Goal: Task Accomplishment & Management: Manage account settings

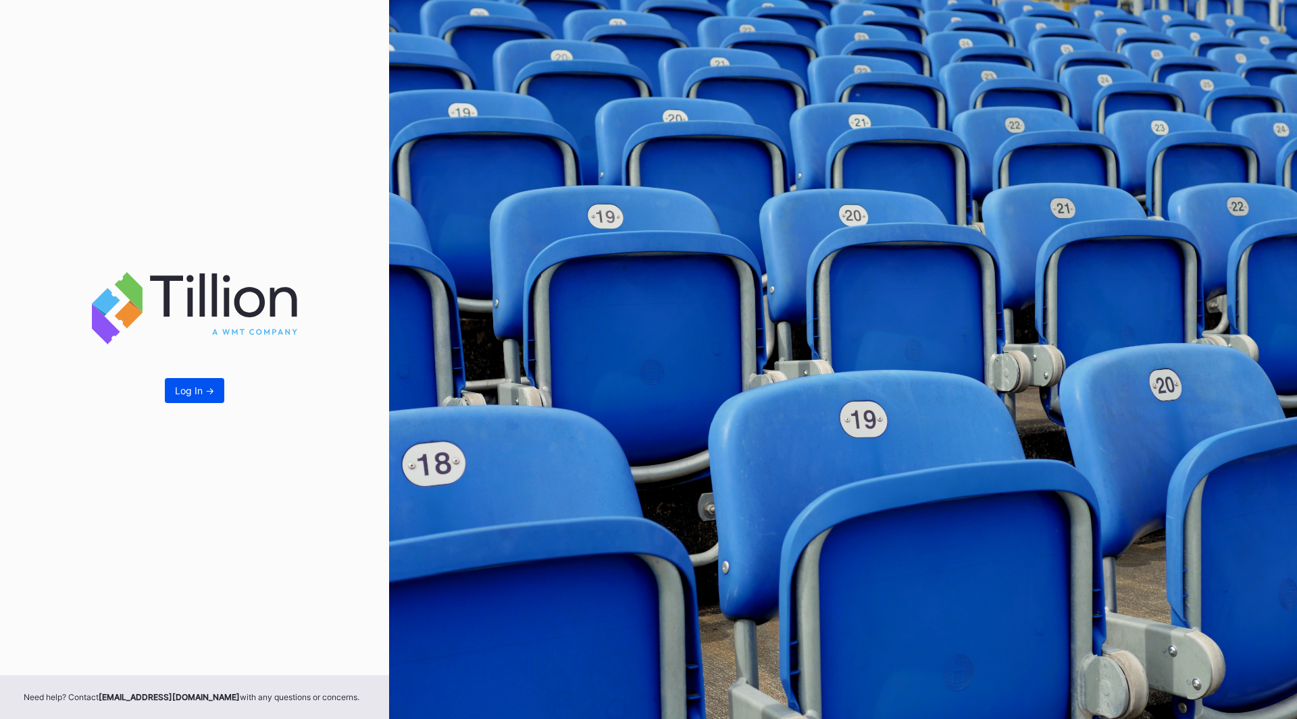
click at [200, 394] on div "Log In ->" at bounding box center [194, 390] width 39 height 11
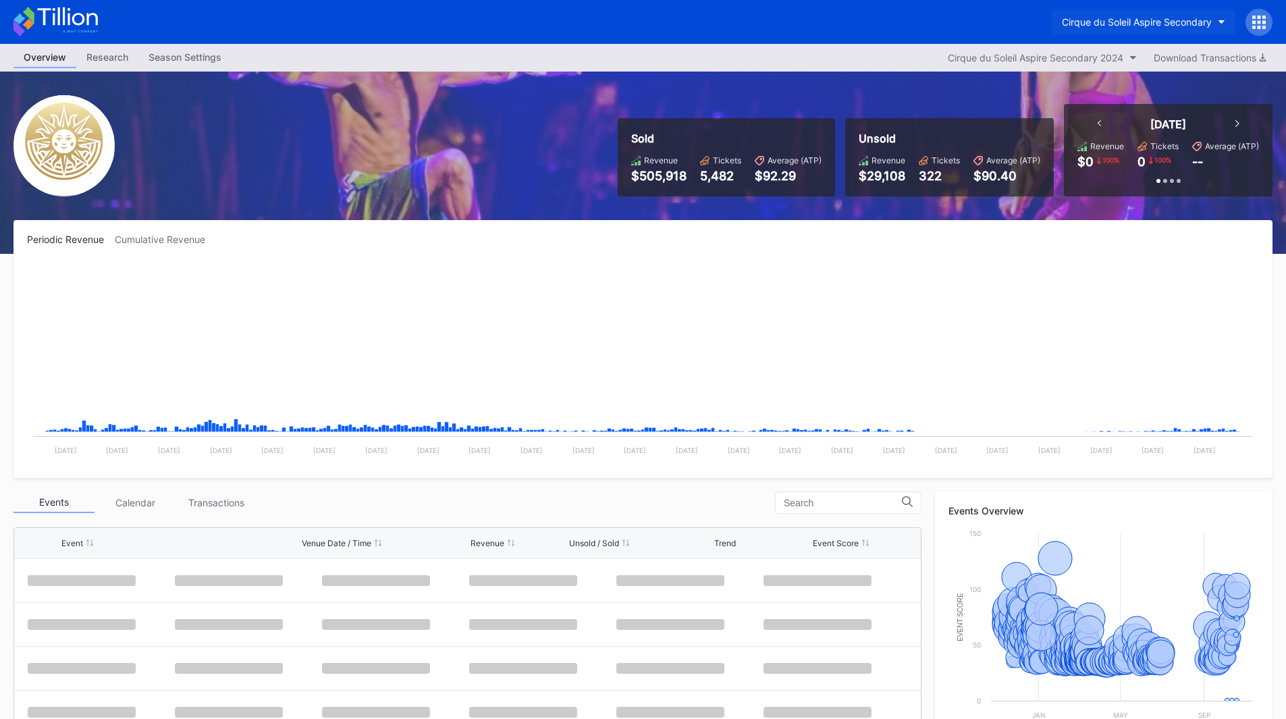
click at [1146, 24] on div "Cirque du Soleil Aspire Secondary" at bounding box center [1137, 21] width 150 height 11
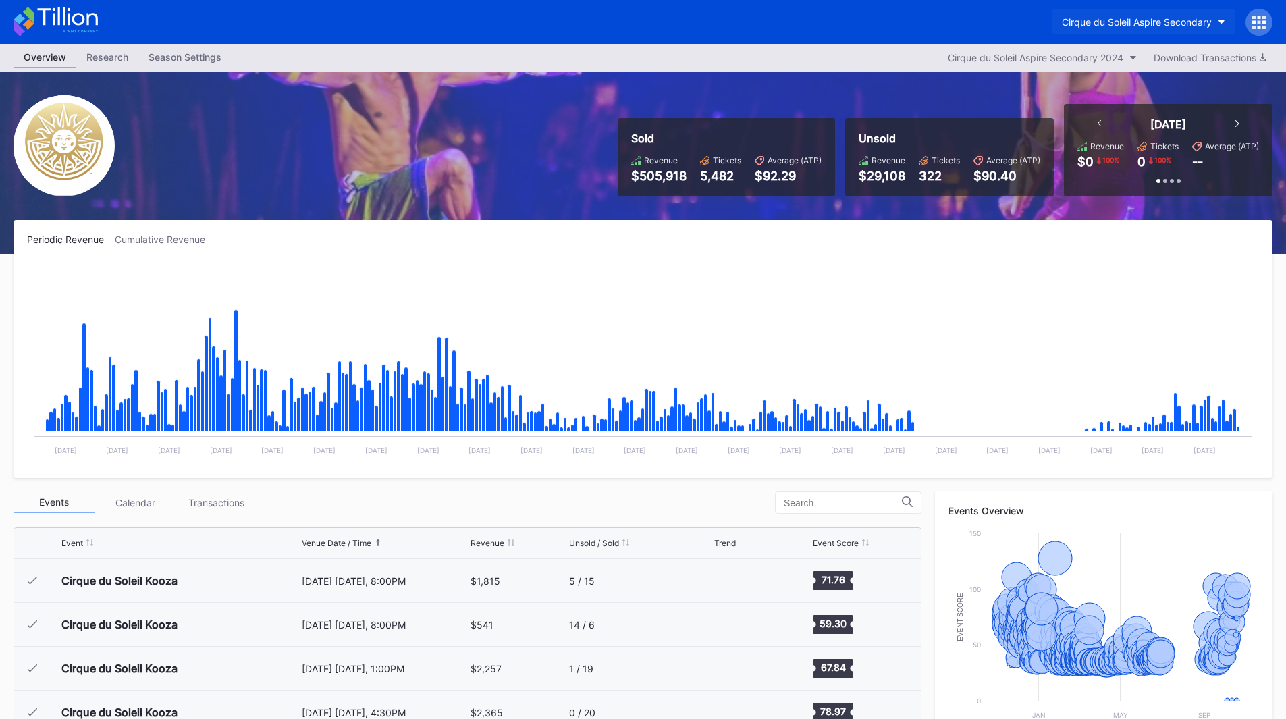
click at [1193, 22] on div "Cirque du Soleil Aspire Secondary" at bounding box center [1137, 21] width 150 height 11
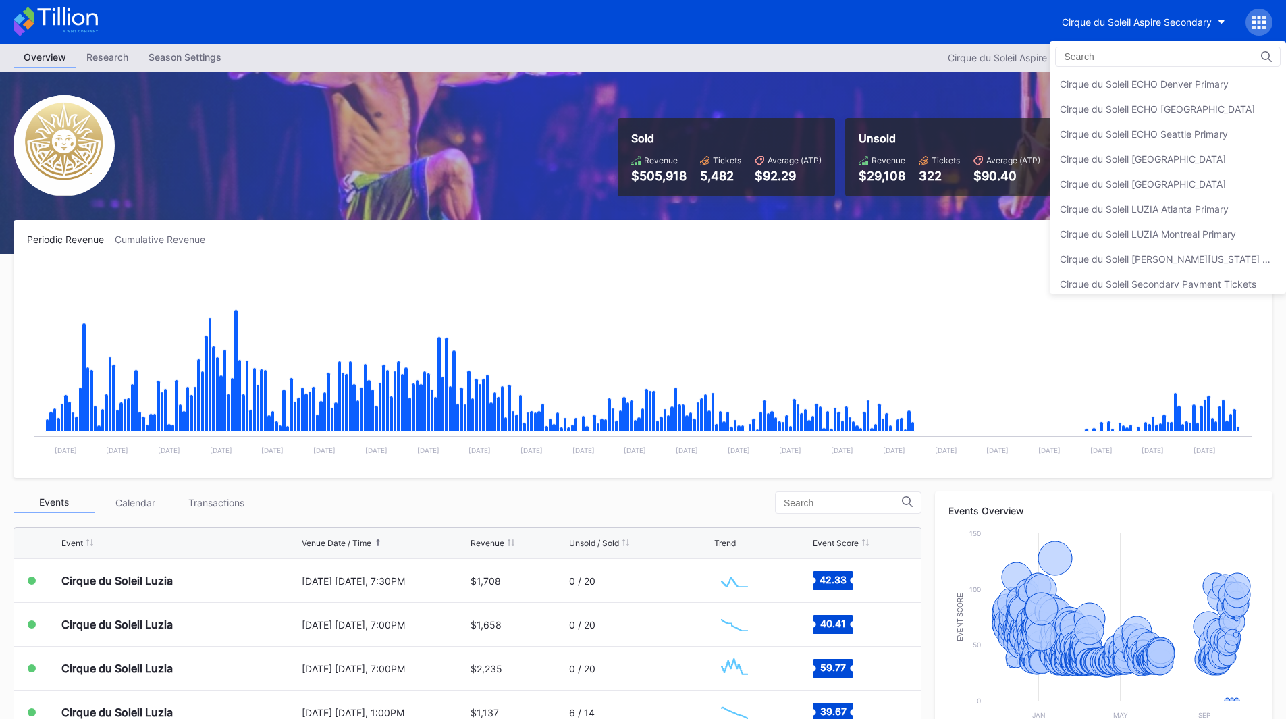
scroll to position [34, 0]
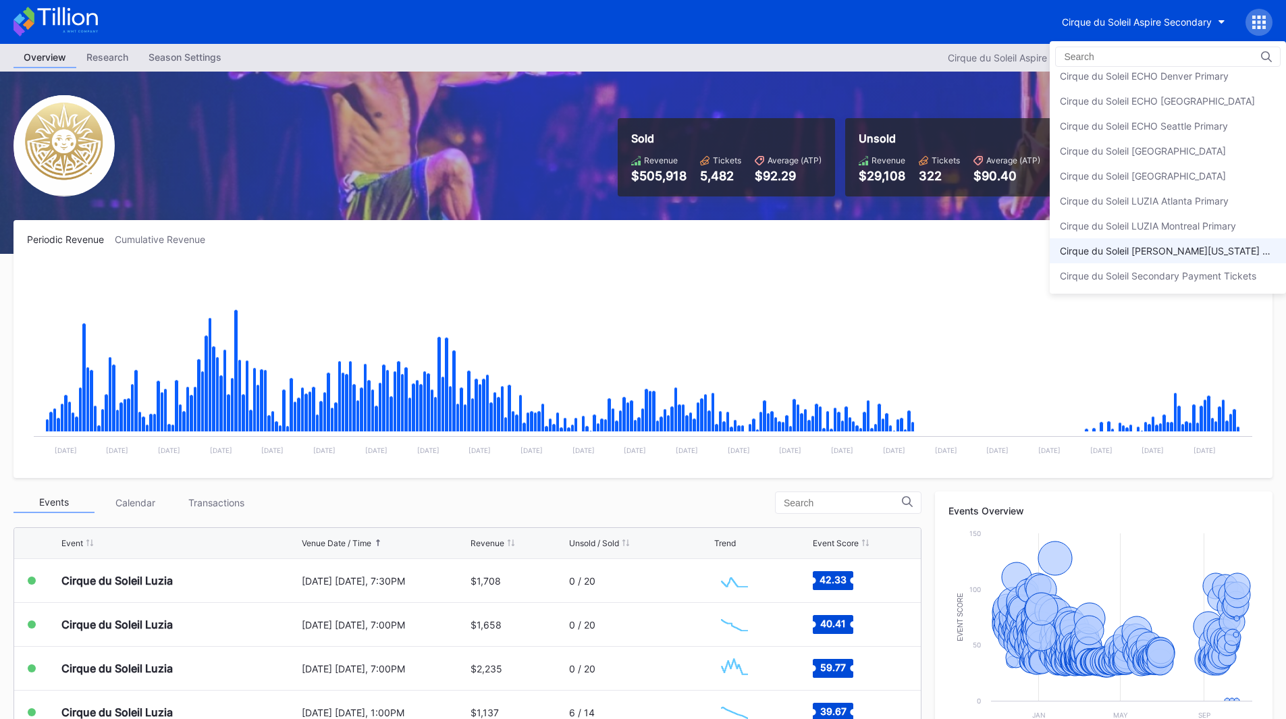
click at [1218, 255] on div "Cirque du Soleil [PERSON_NAME][US_STATE] Primary" at bounding box center [1168, 250] width 216 height 11
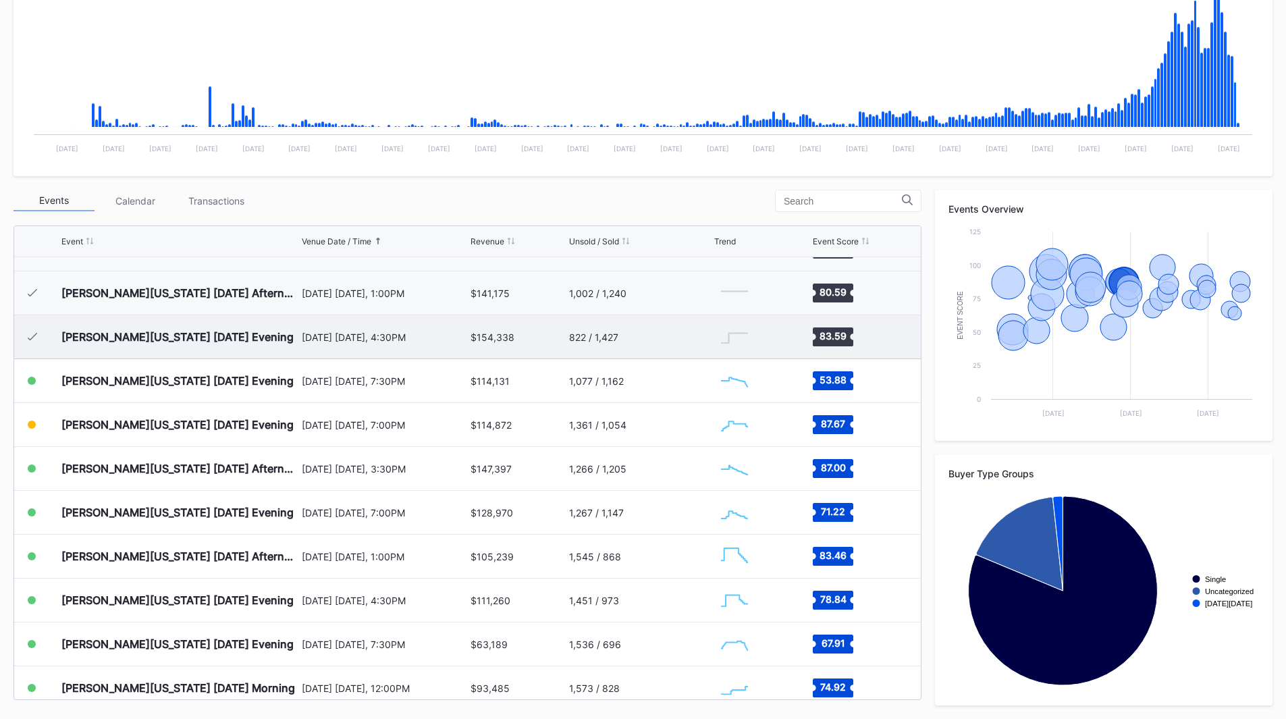
scroll to position [611, 0]
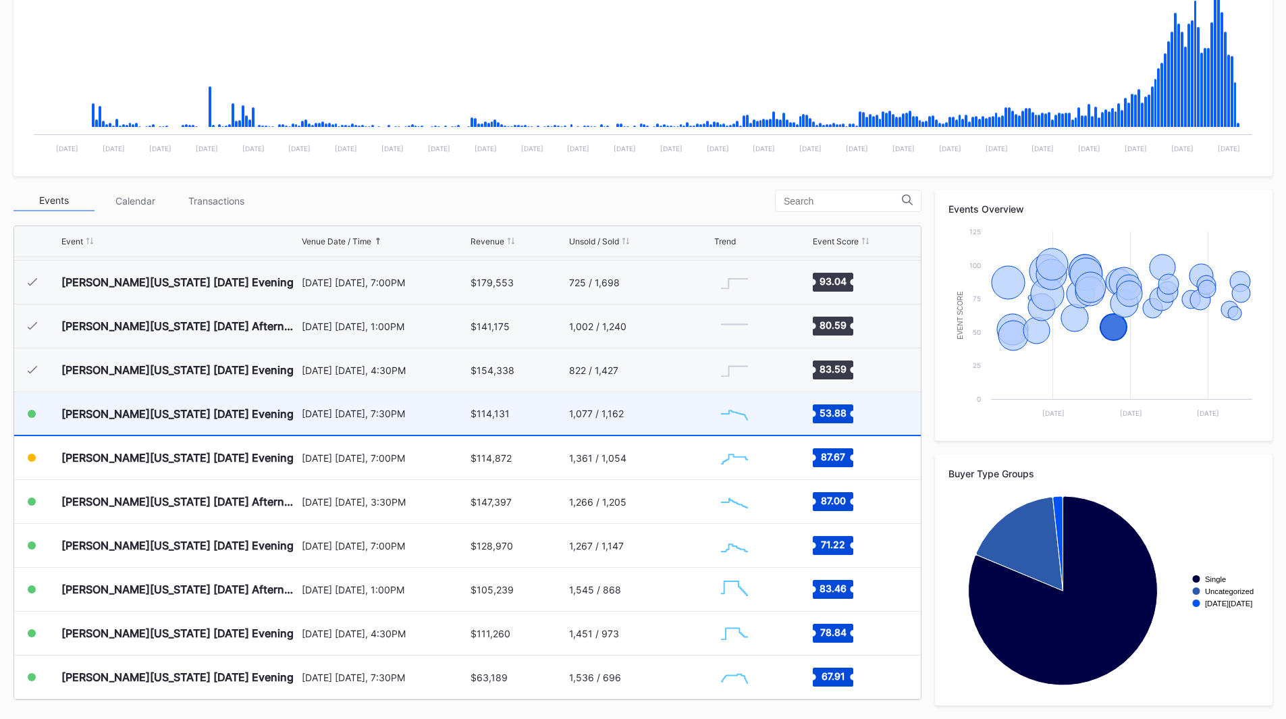
click at [645, 421] on div "1,077 / 1,162" at bounding box center [640, 413] width 142 height 43
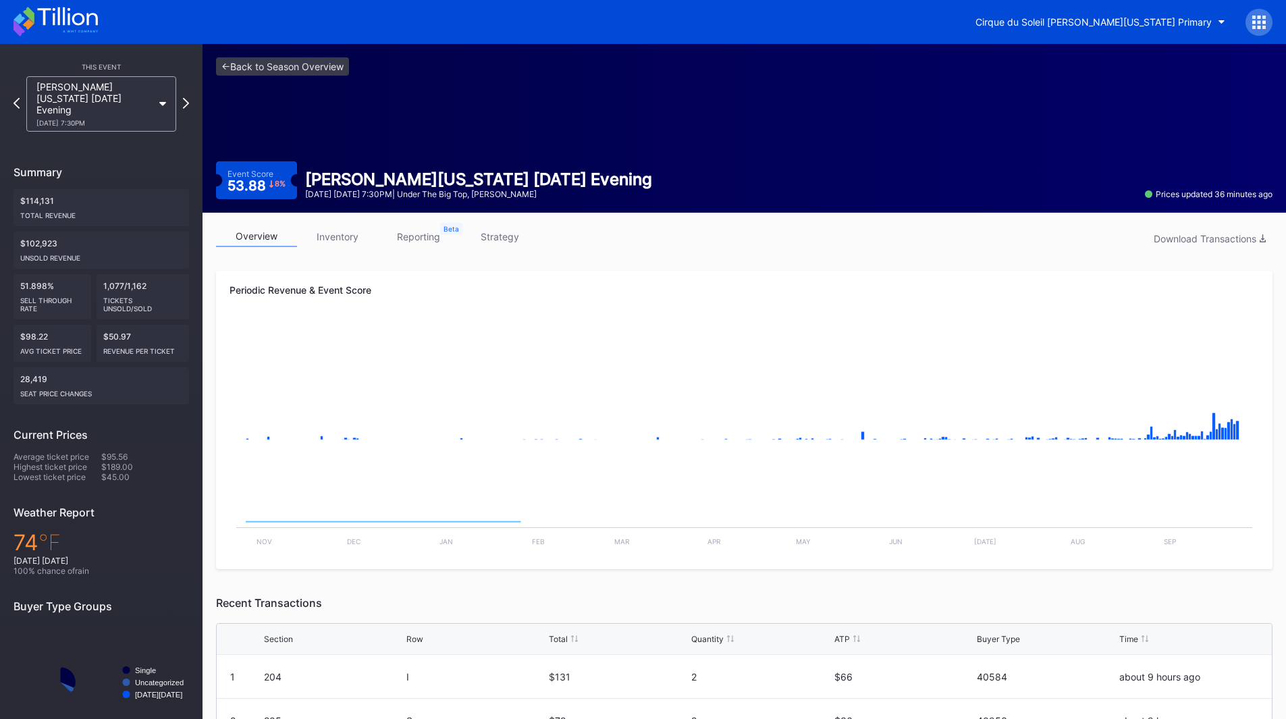
click at [490, 238] on link "strategy" at bounding box center [499, 236] width 81 height 21
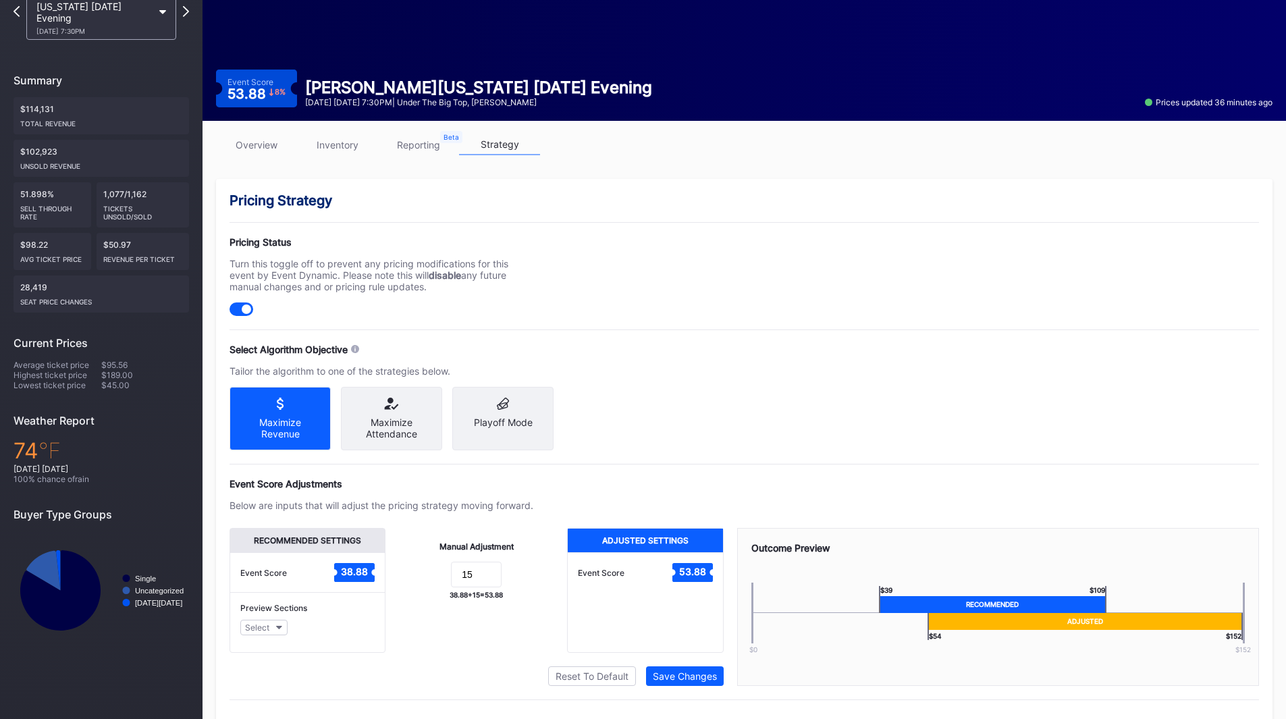
scroll to position [125, 0]
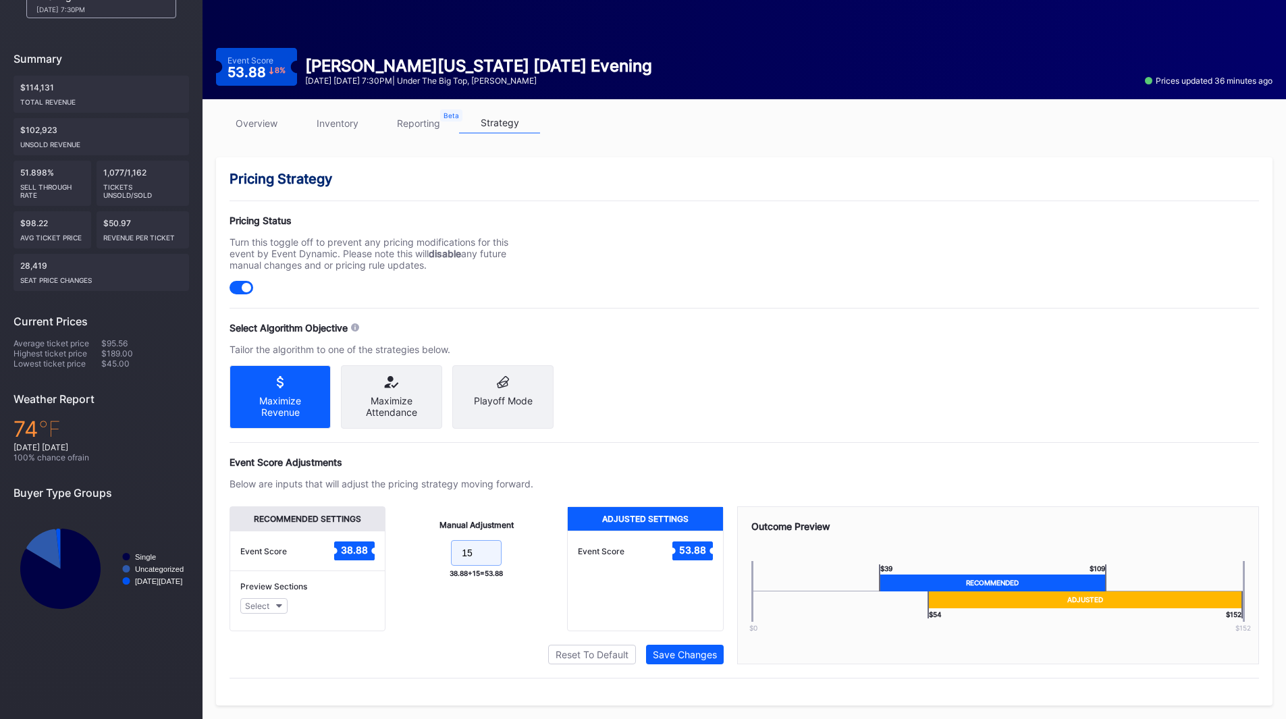
drag, startPoint x: 451, startPoint y: 552, endPoint x: 427, endPoint y: 552, distance: 23.6
click at [427, 552] on form "15" at bounding box center [476, 554] width 155 height 29
click at [677, 656] on div "Save Changes" at bounding box center [685, 654] width 64 height 11
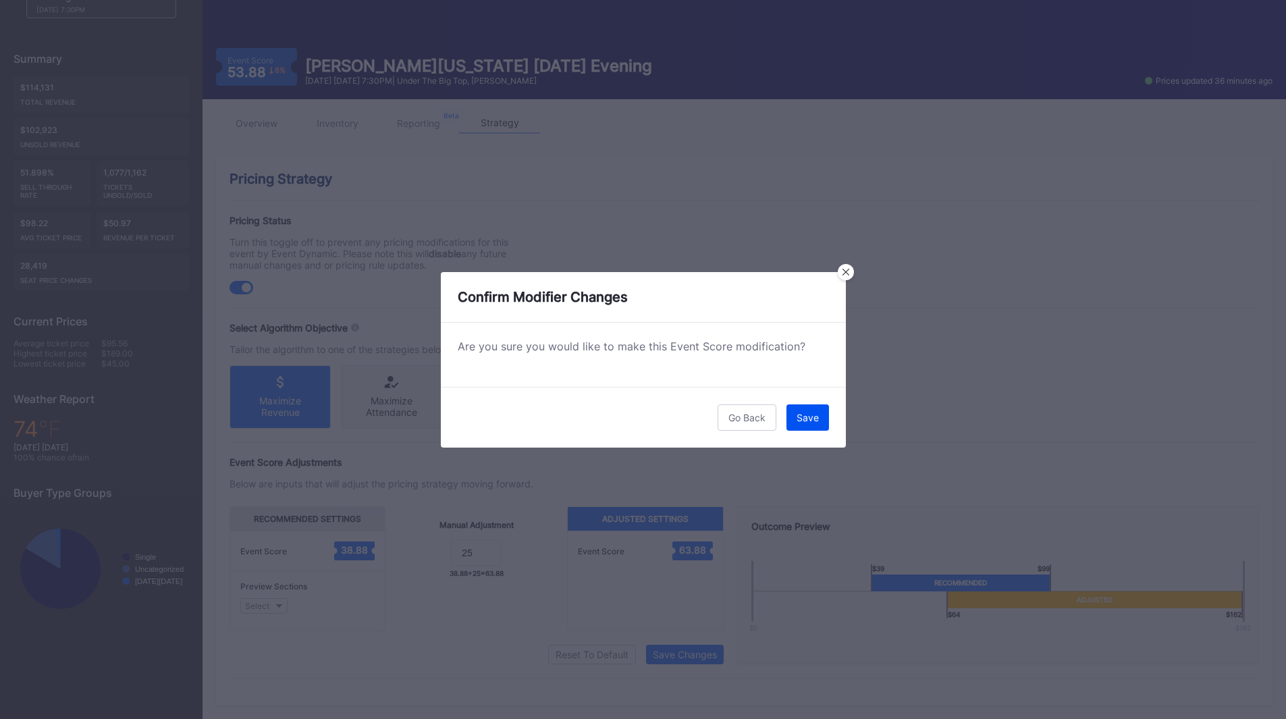
click at [806, 418] on div "Save" at bounding box center [808, 417] width 22 height 11
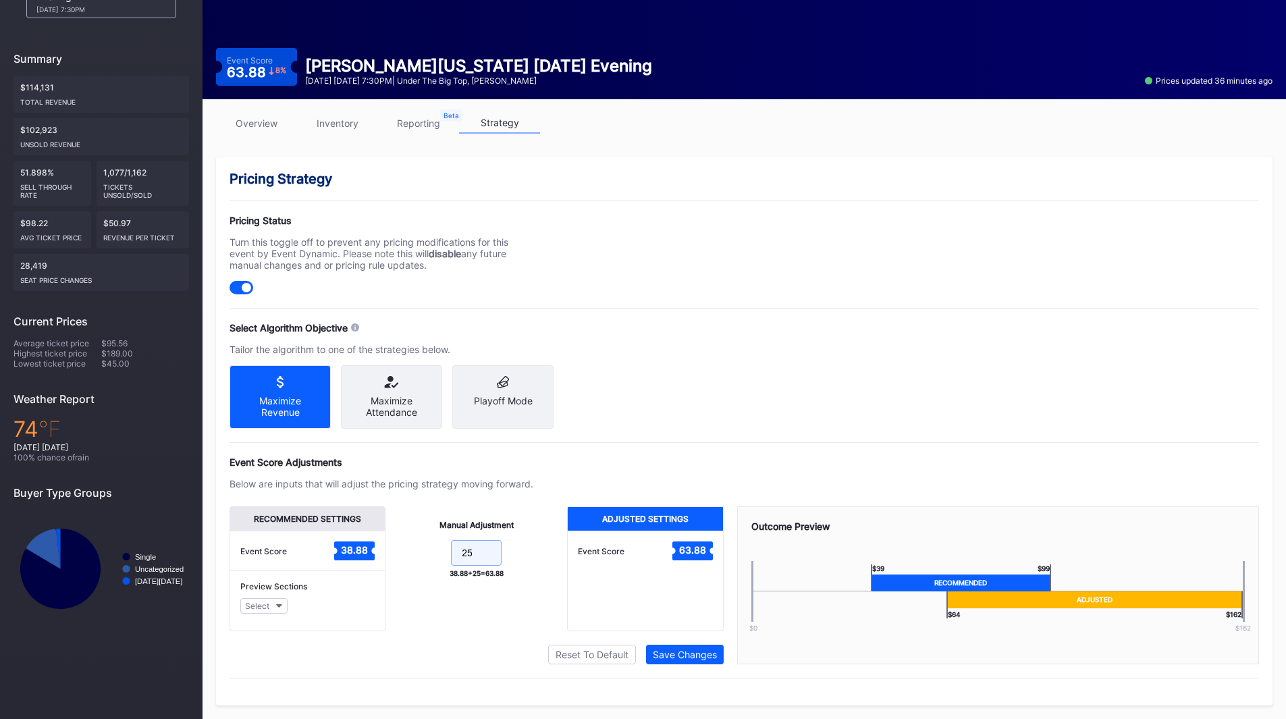
drag, startPoint x: 480, startPoint y: 554, endPoint x: 425, endPoint y: 552, distance: 54.7
click at [425, 552] on form "25" at bounding box center [476, 554] width 155 height 29
type input "35"
click at [673, 655] on div "Save Changes" at bounding box center [685, 654] width 64 height 11
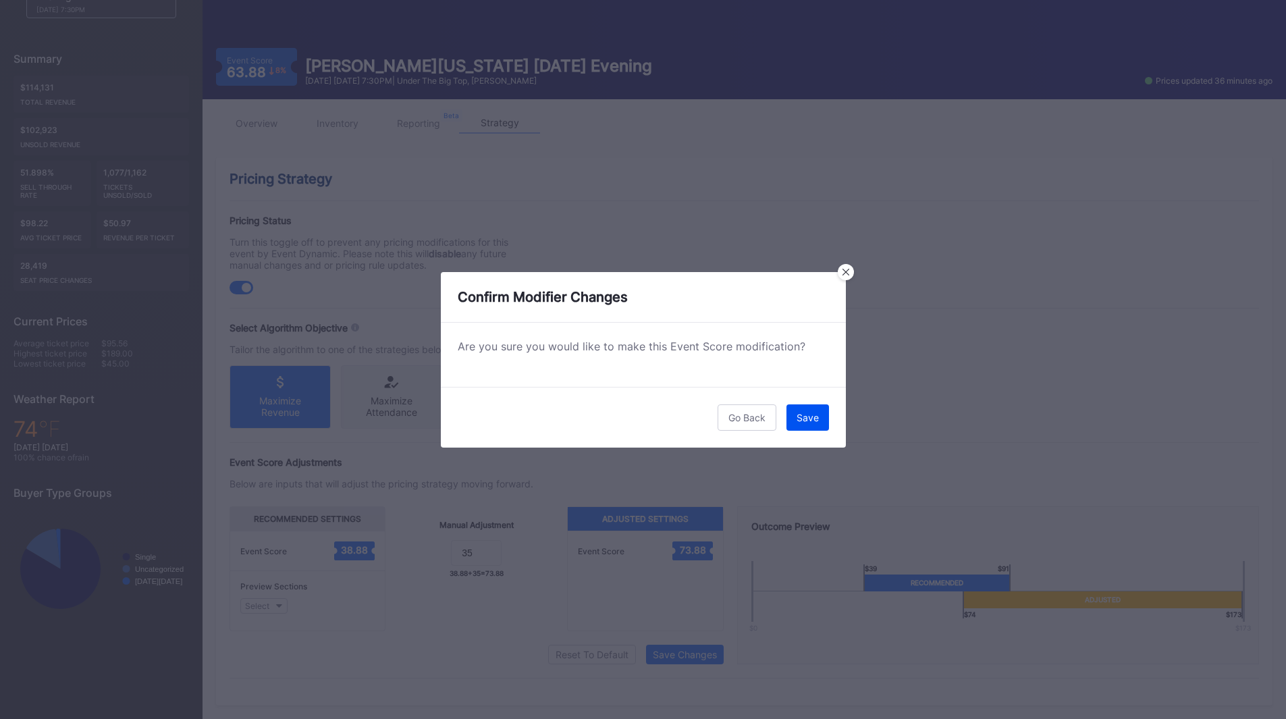
click at [806, 421] on div "Save" at bounding box center [808, 417] width 22 height 11
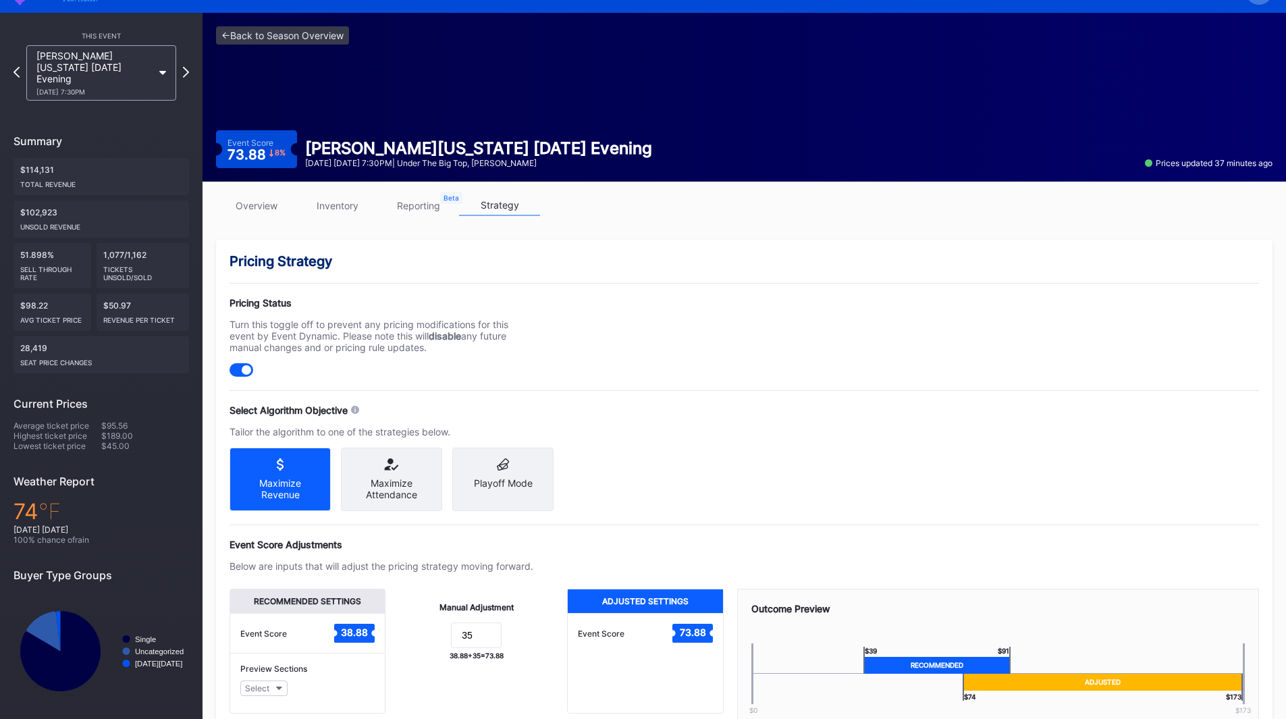
scroll to position [0, 0]
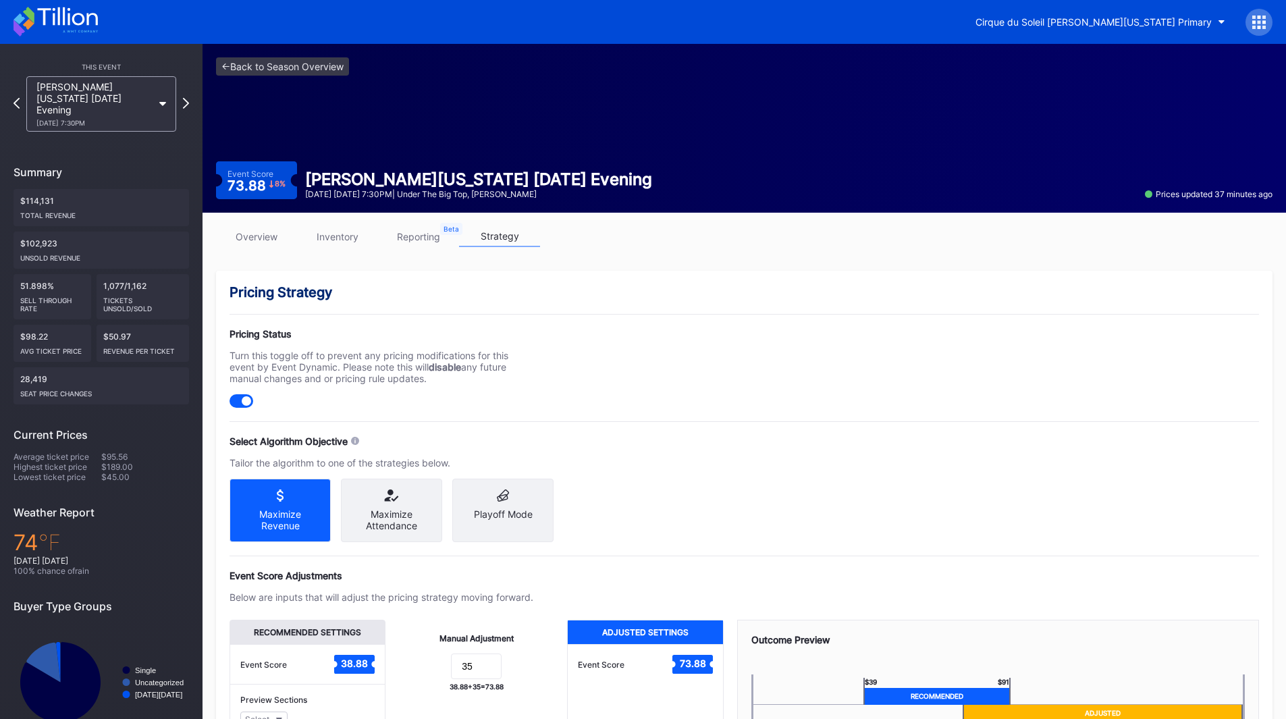
click at [53, 32] on icon at bounding box center [56, 22] width 84 height 30
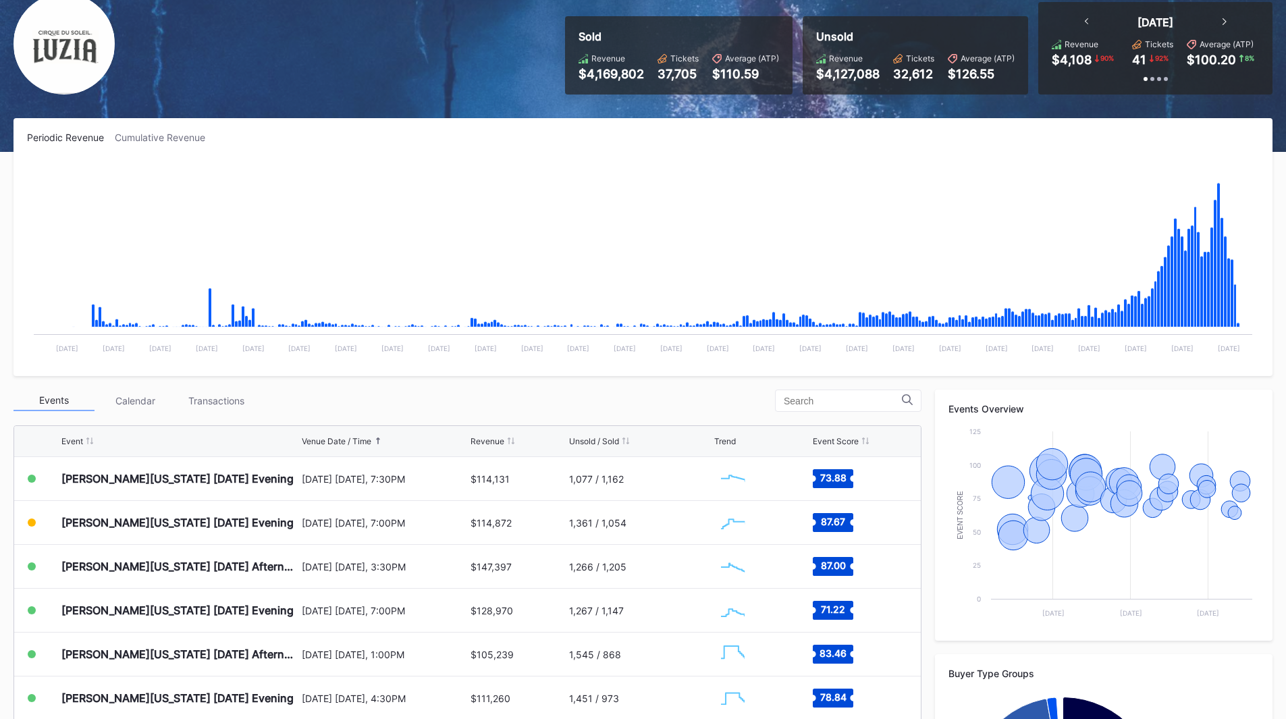
scroll to position [135, 0]
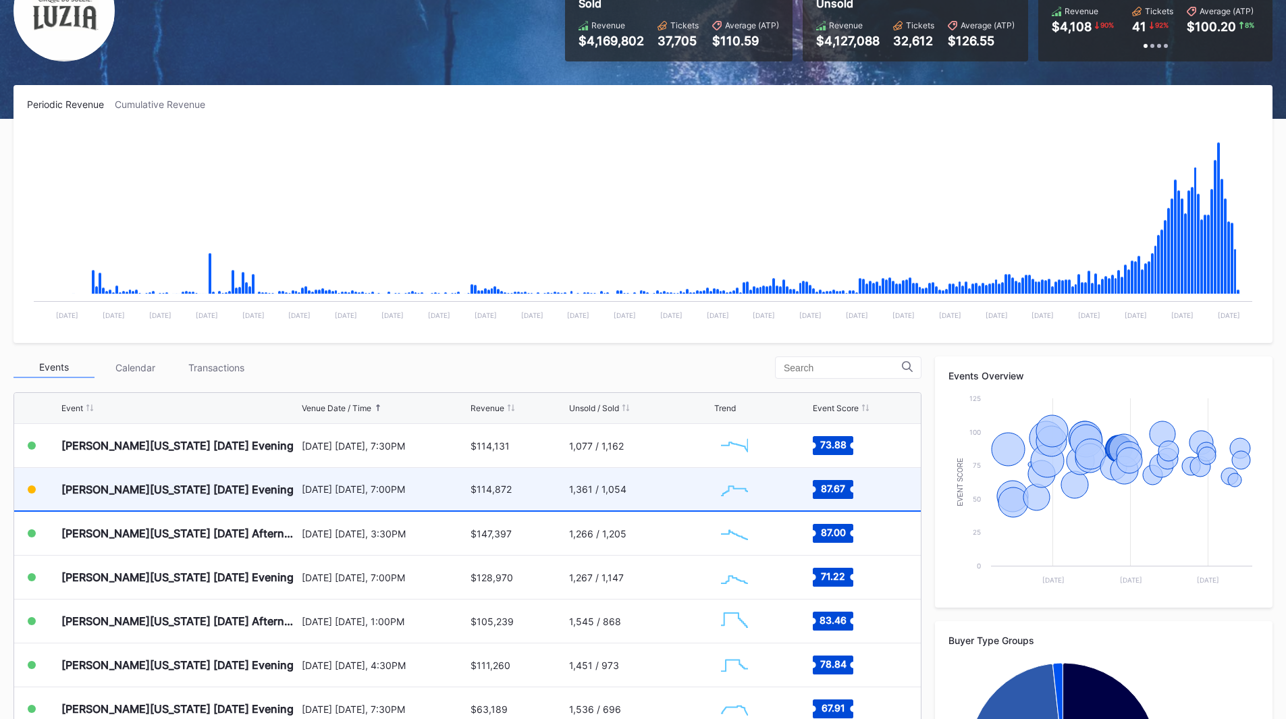
click at [645, 485] on div "1,361 / 1,054" at bounding box center [640, 489] width 142 height 43
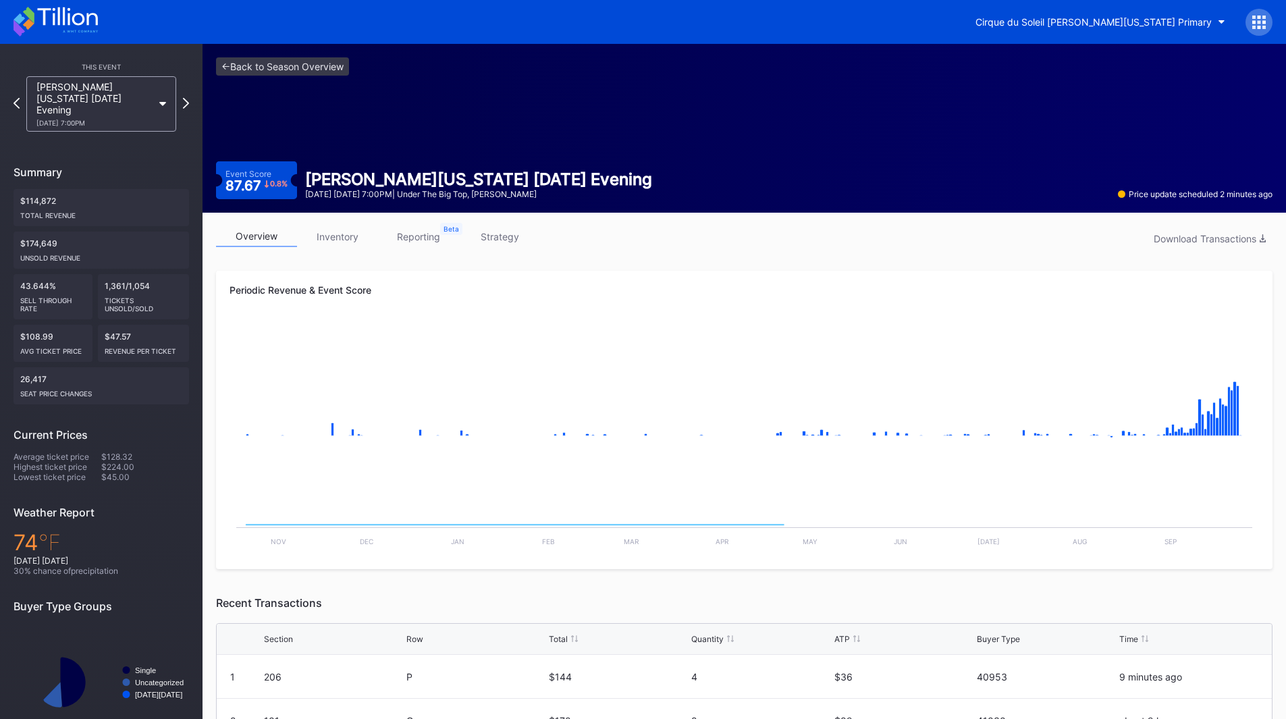
click at [411, 238] on link "reporting" at bounding box center [418, 236] width 81 height 21
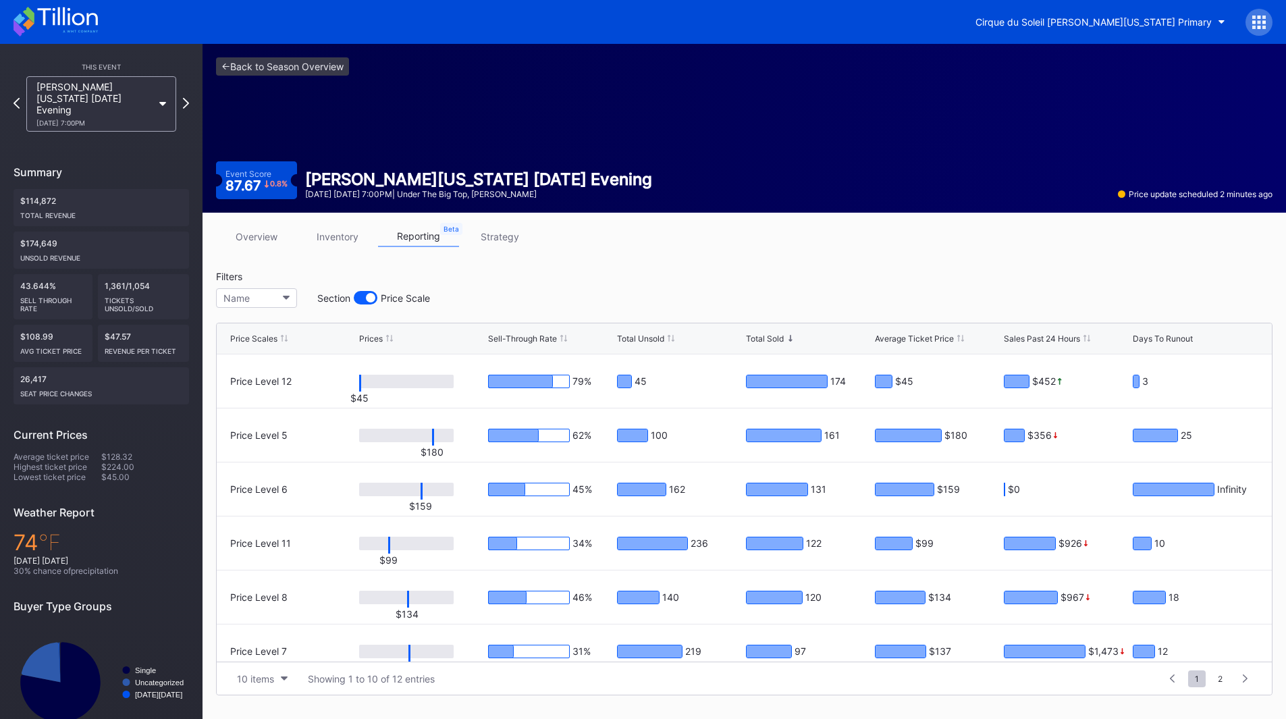
click at [334, 240] on link "inventory" at bounding box center [337, 236] width 81 height 21
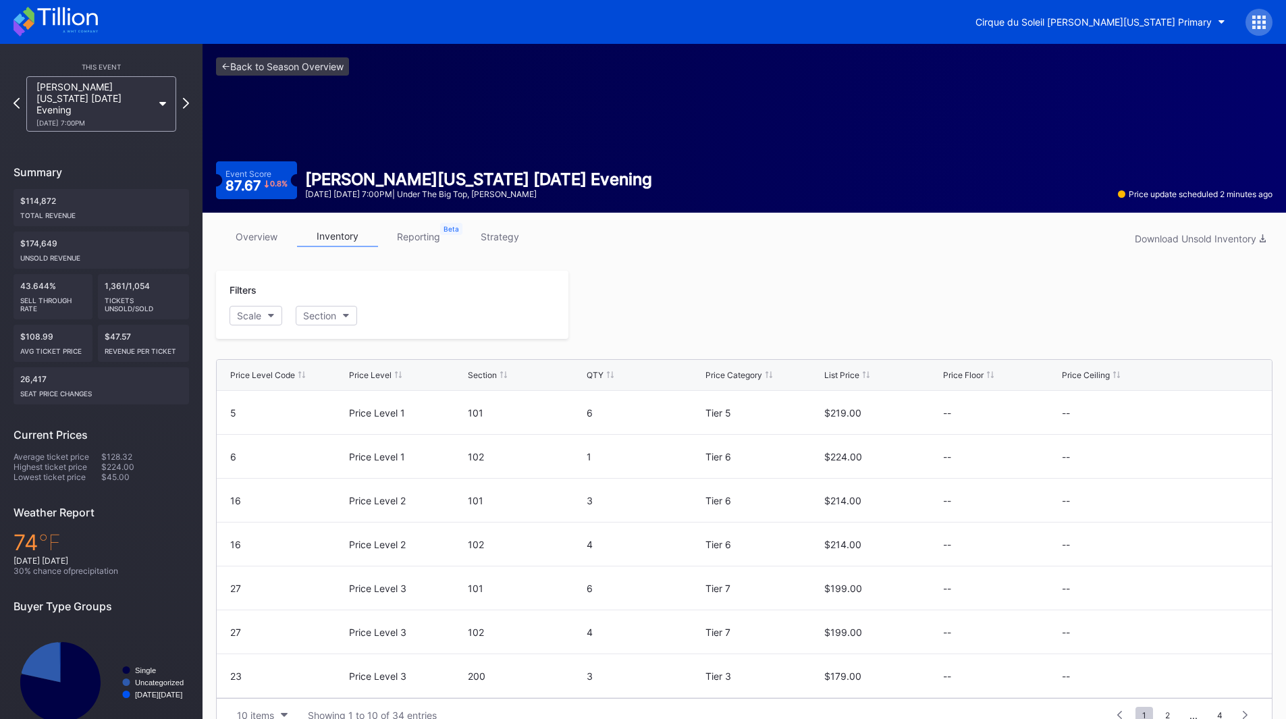
click at [423, 238] on link "reporting" at bounding box center [418, 236] width 81 height 21
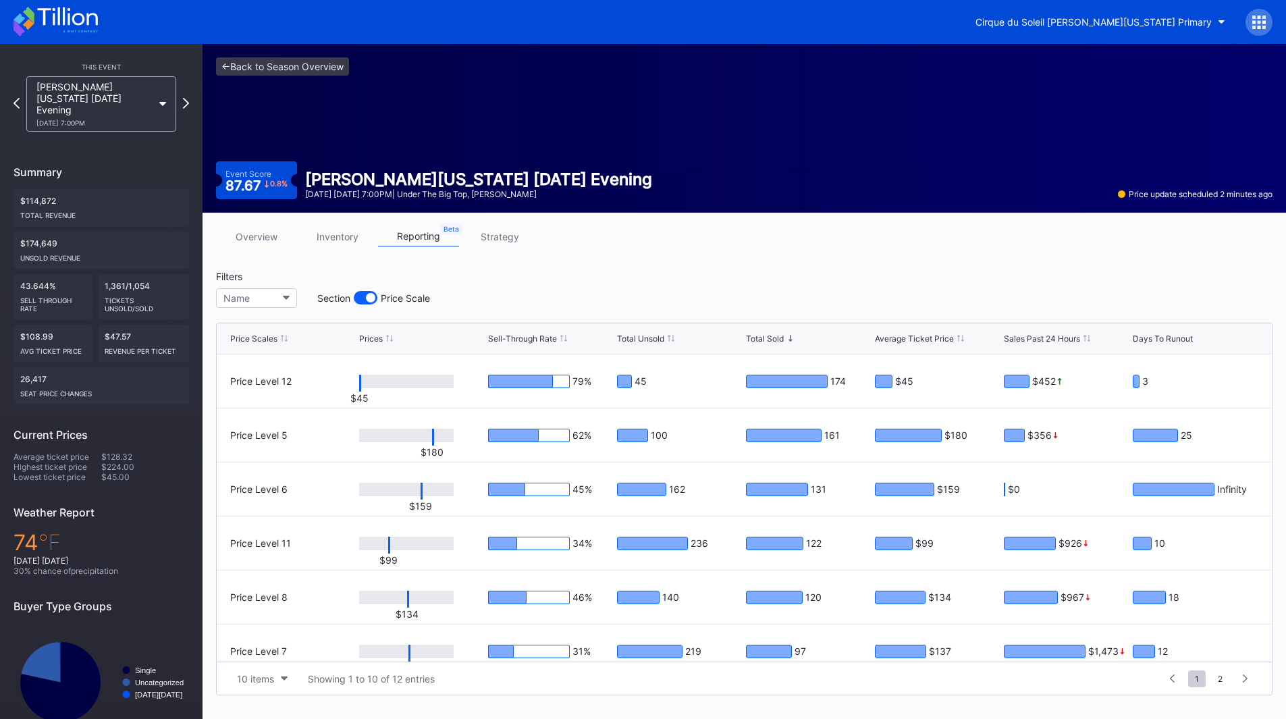
click at [492, 238] on link "strategy" at bounding box center [499, 236] width 81 height 21
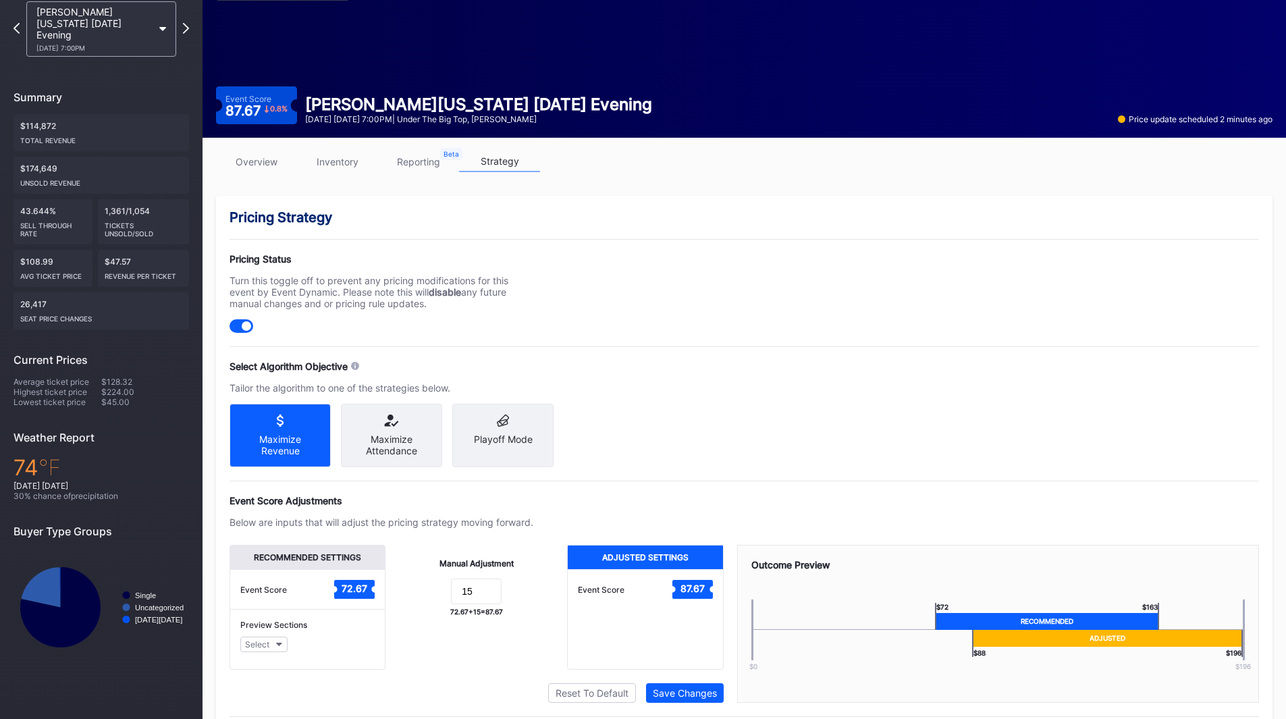
scroll to position [125, 0]
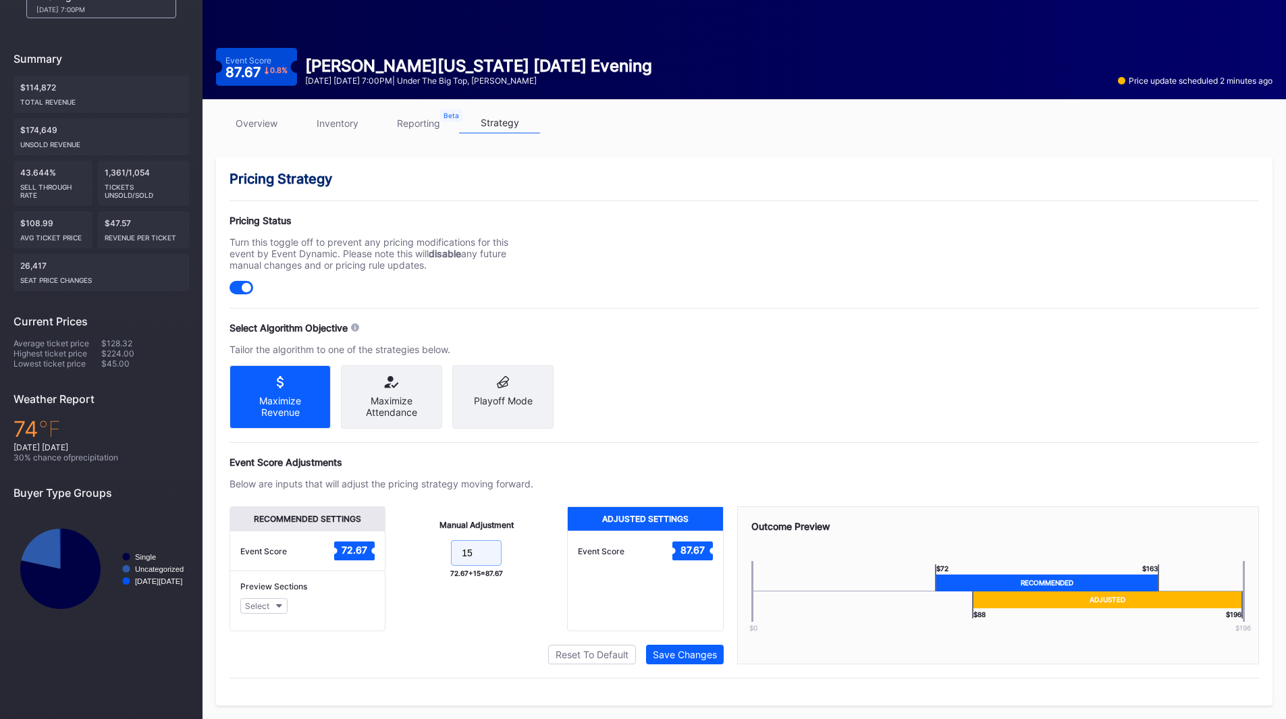
drag, startPoint x: 480, startPoint y: 554, endPoint x: 435, endPoint y: 556, distance: 45.3
click at [435, 556] on form "15" at bounding box center [476, 554] width 155 height 29
type input "25"
click at [685, 653] on div "Save Changes" at bounding box center [685, 654] width 64 height 11
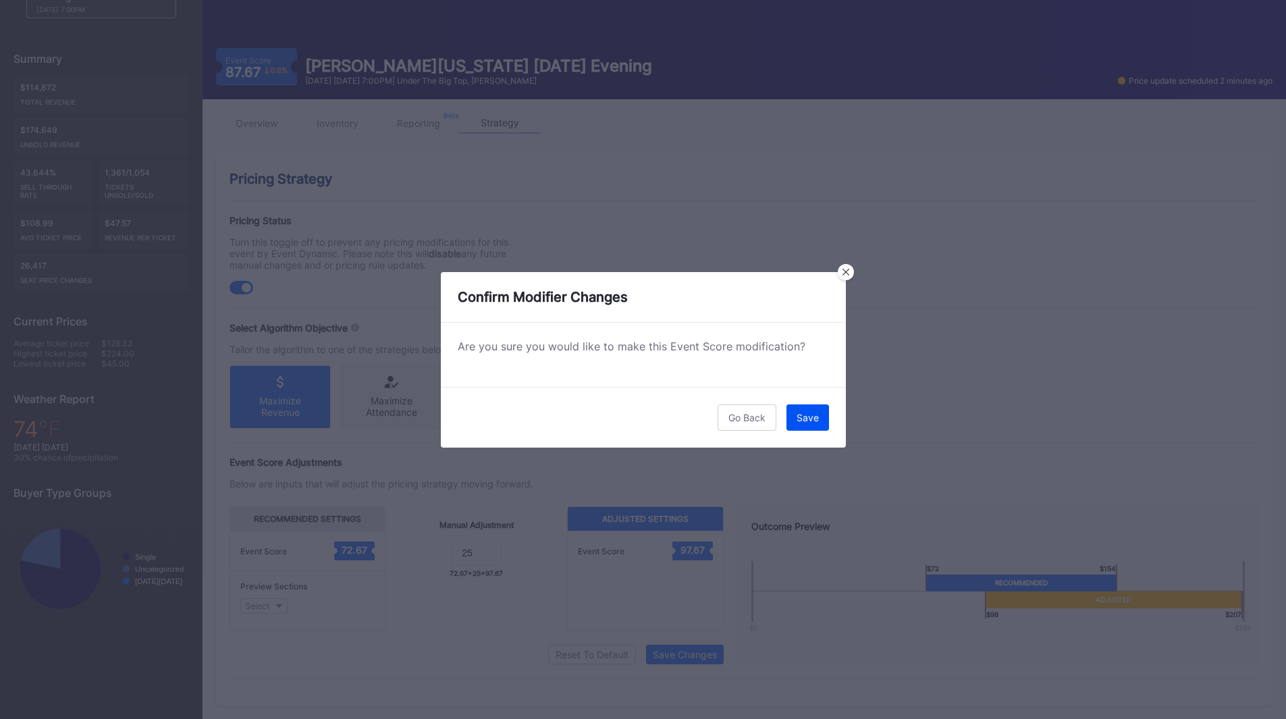
click at [794, 419] on button "Save" at bounding box center [808, 418] width 43 height 26
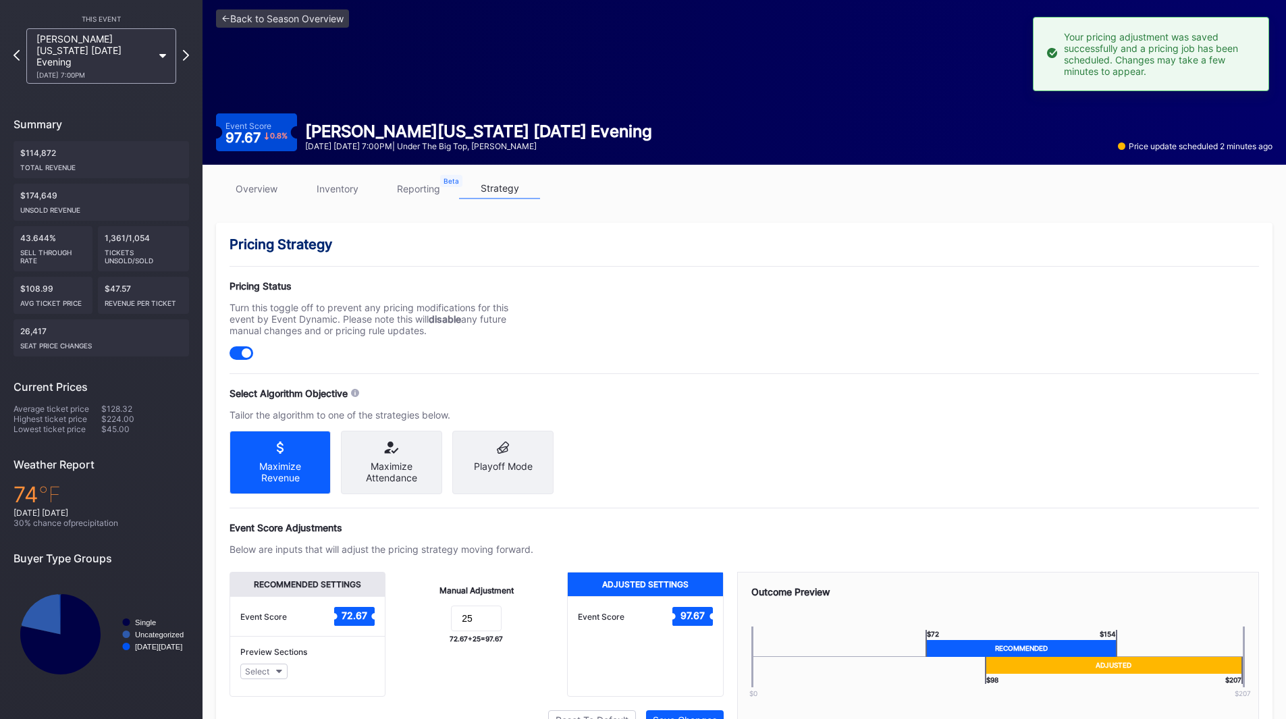
scroll to position [0, 0]
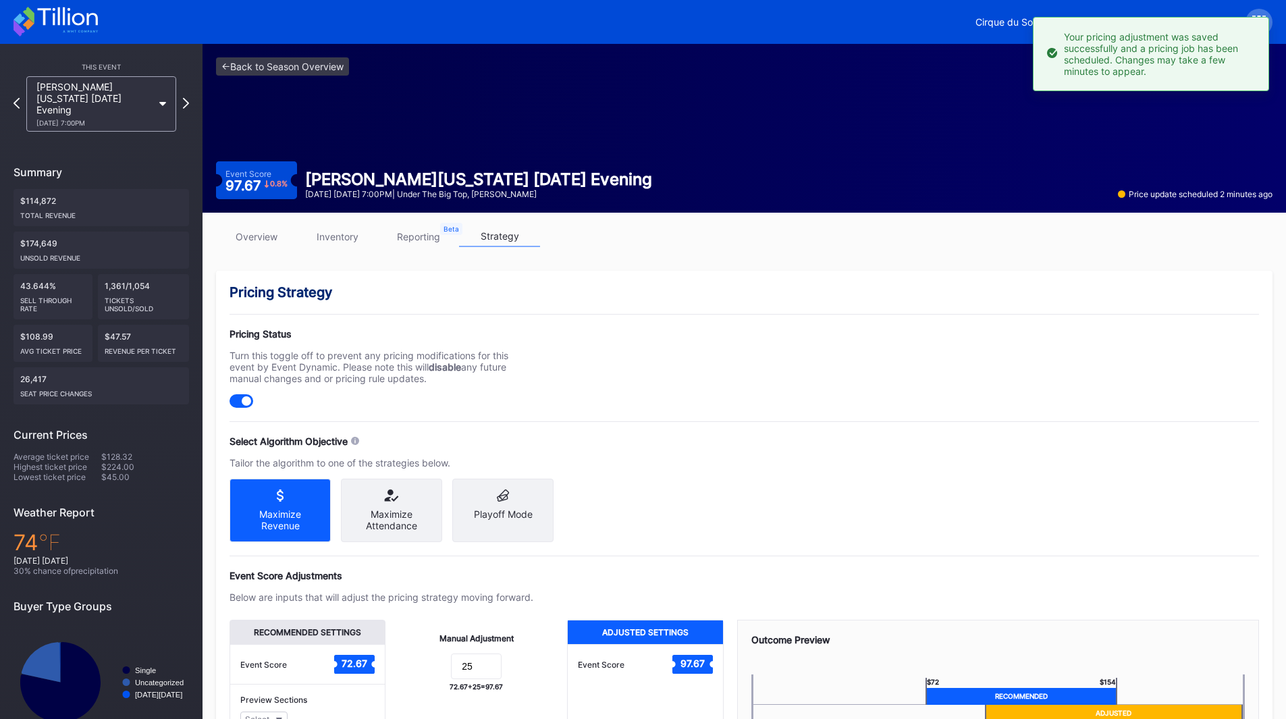
click at [189, 95] on div "This Event [PERSON_NAME][US_STATE] [DATE] Evening [DATE] 7:00PM Summary $114,87…" at bounding box center [101, 399] width 203 height 711
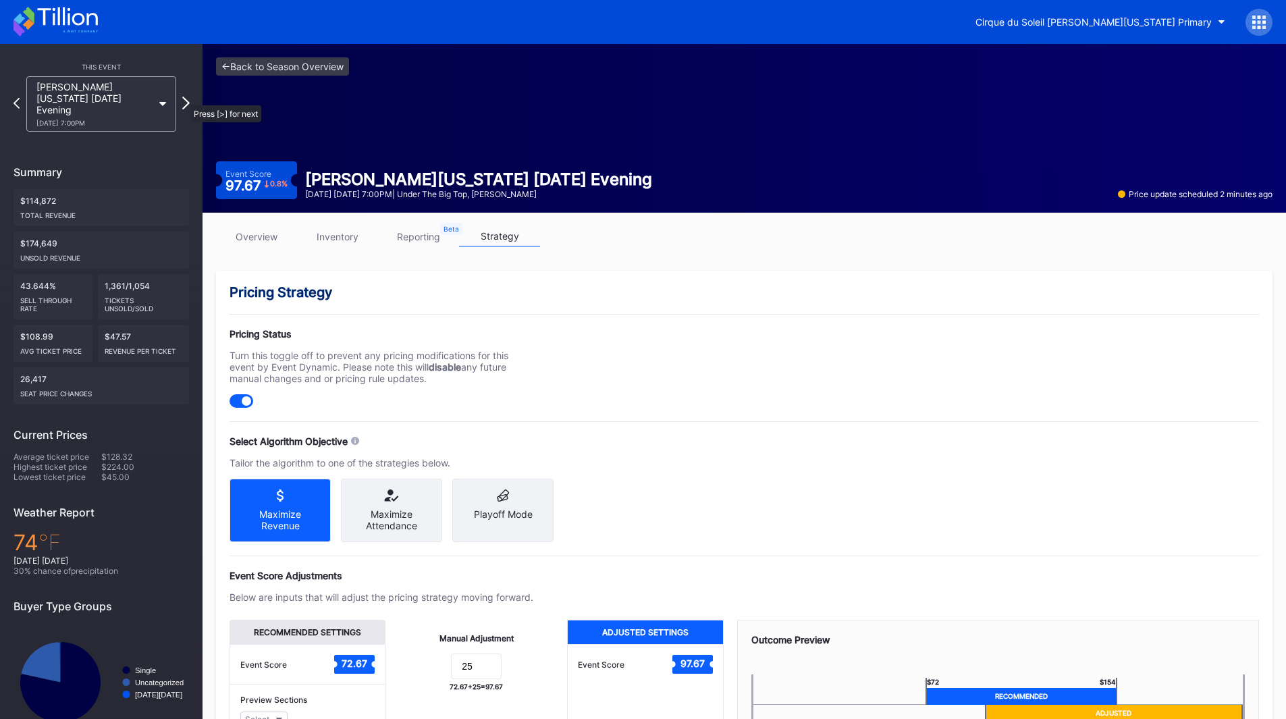
click at [184, 99] on icon at bounding box center [185, 103] width 7 height 13
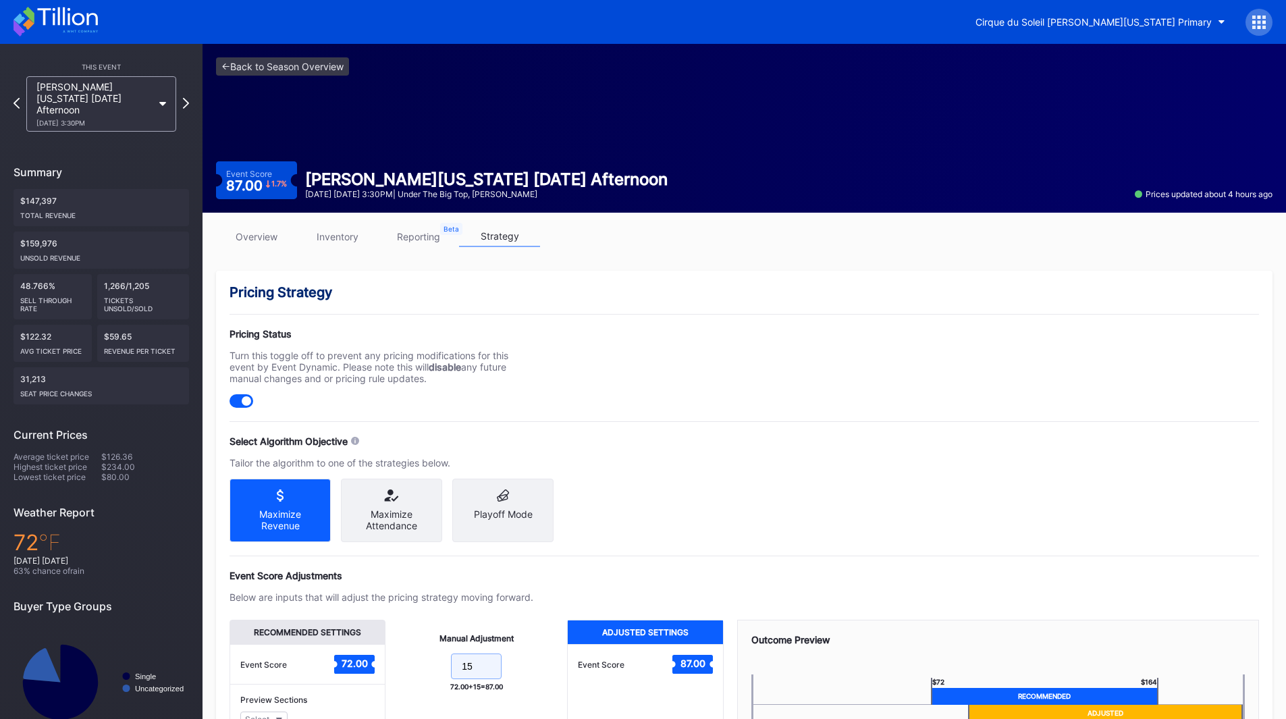
drag, startPoint x: 480, startPoint y: 672, endPoint x: 448, endPoint y: 663, distance: 33.6
click at [433, 672] on form "15" at bounding box center [476, 668] width 155 height 29
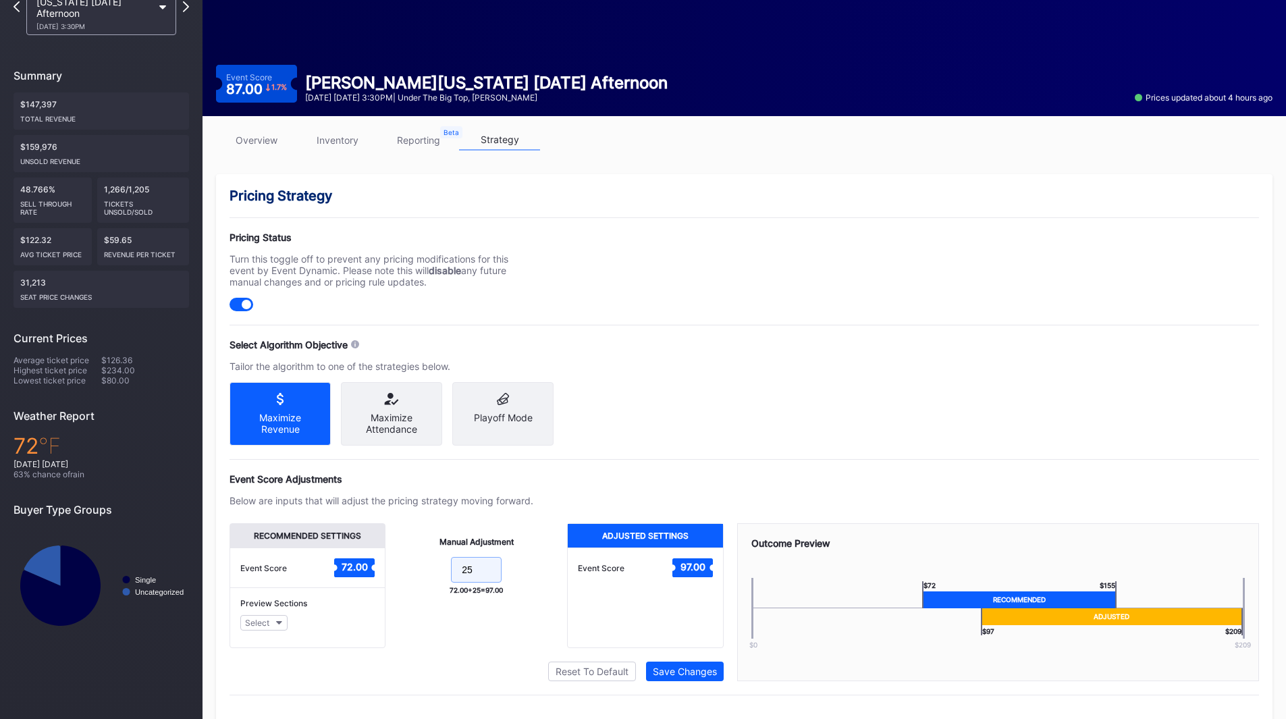
scroll to position [125, 0]
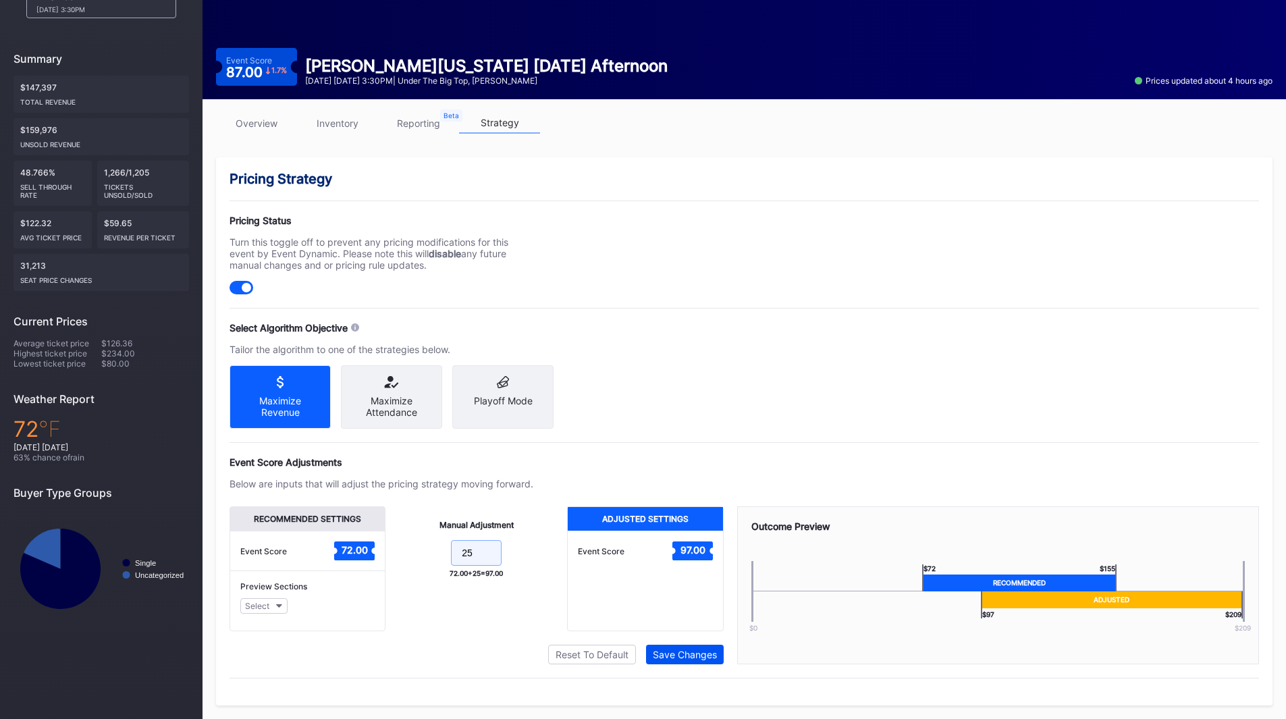
type input "25"
click at [671, 655] on div "Save Changes" at bounding box center [685, 654] width 64 height 11
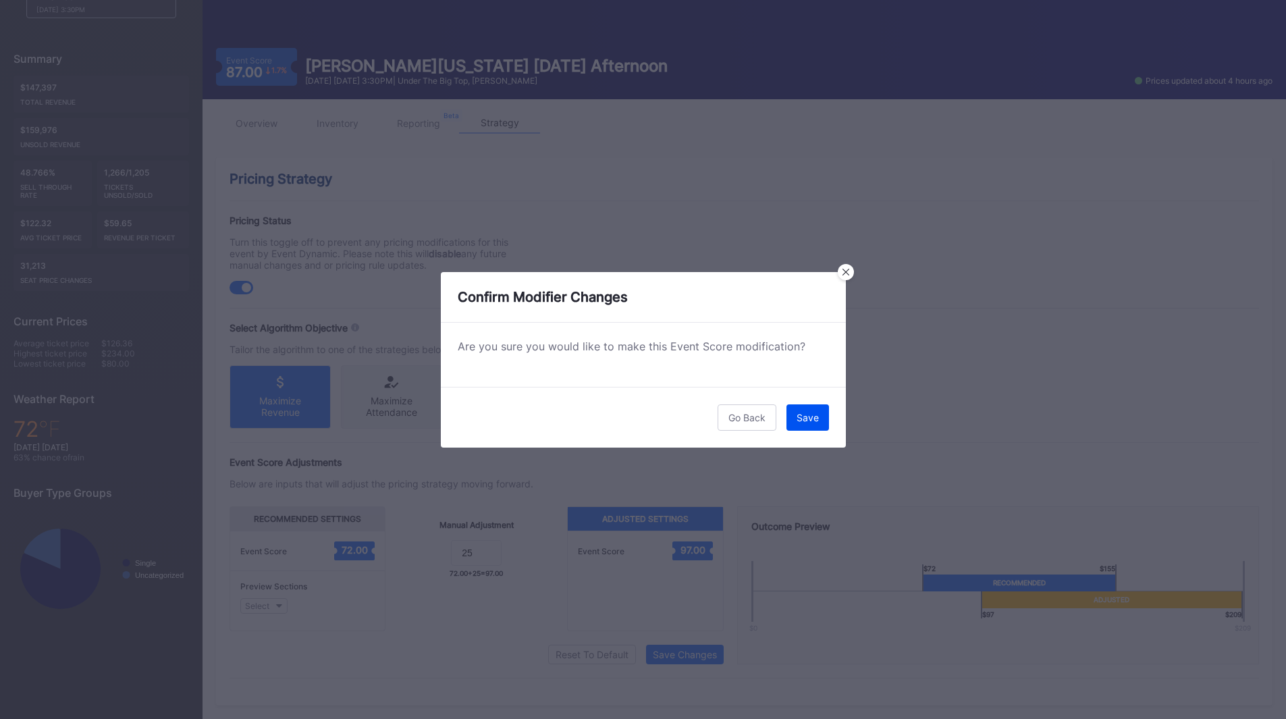
click at [807, 407] on button "Save" at bounding box center [808, 418] width 43 height 26
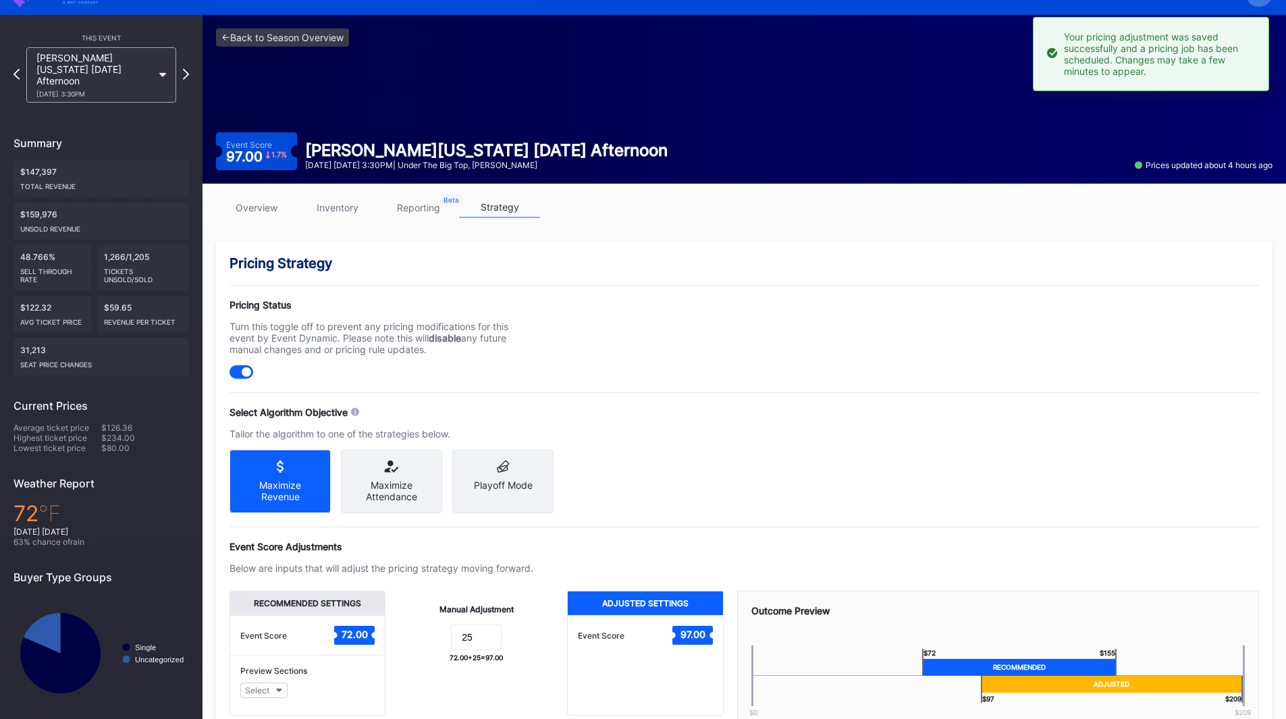
scroll to position [0, 0]
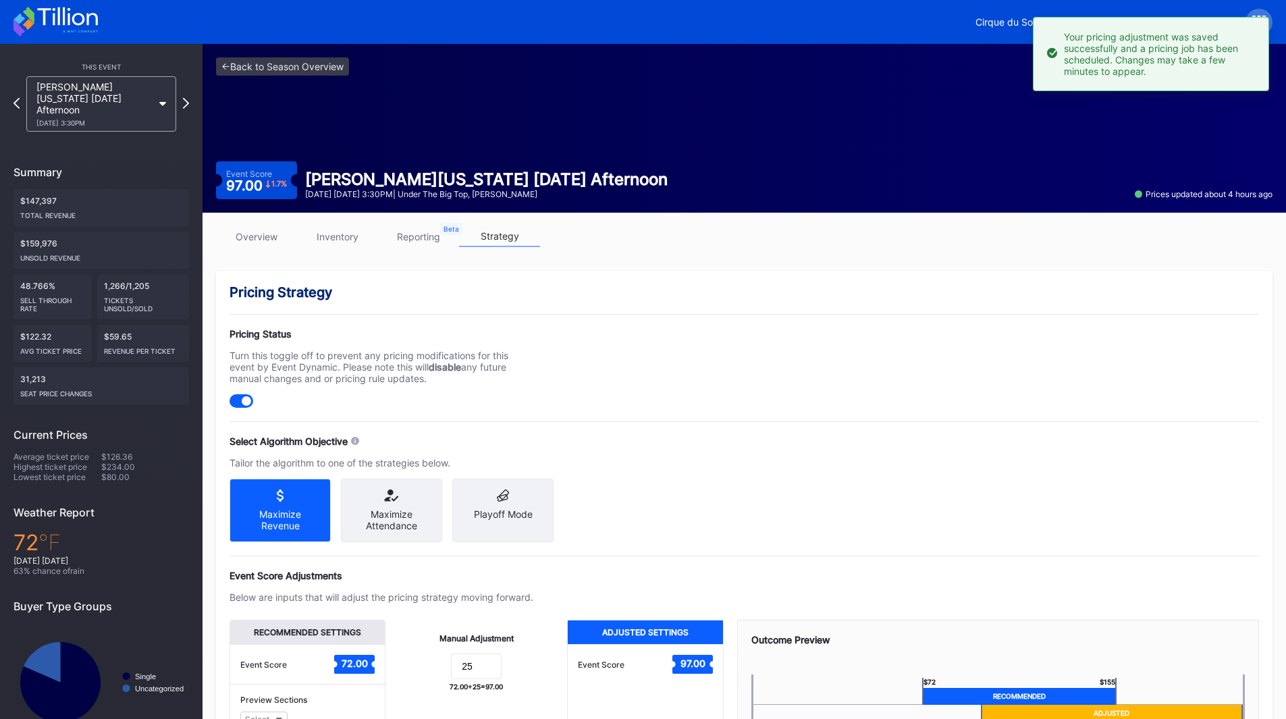
click at [76, 22] on icon at bounding box center [56, 22] width 84 height 30
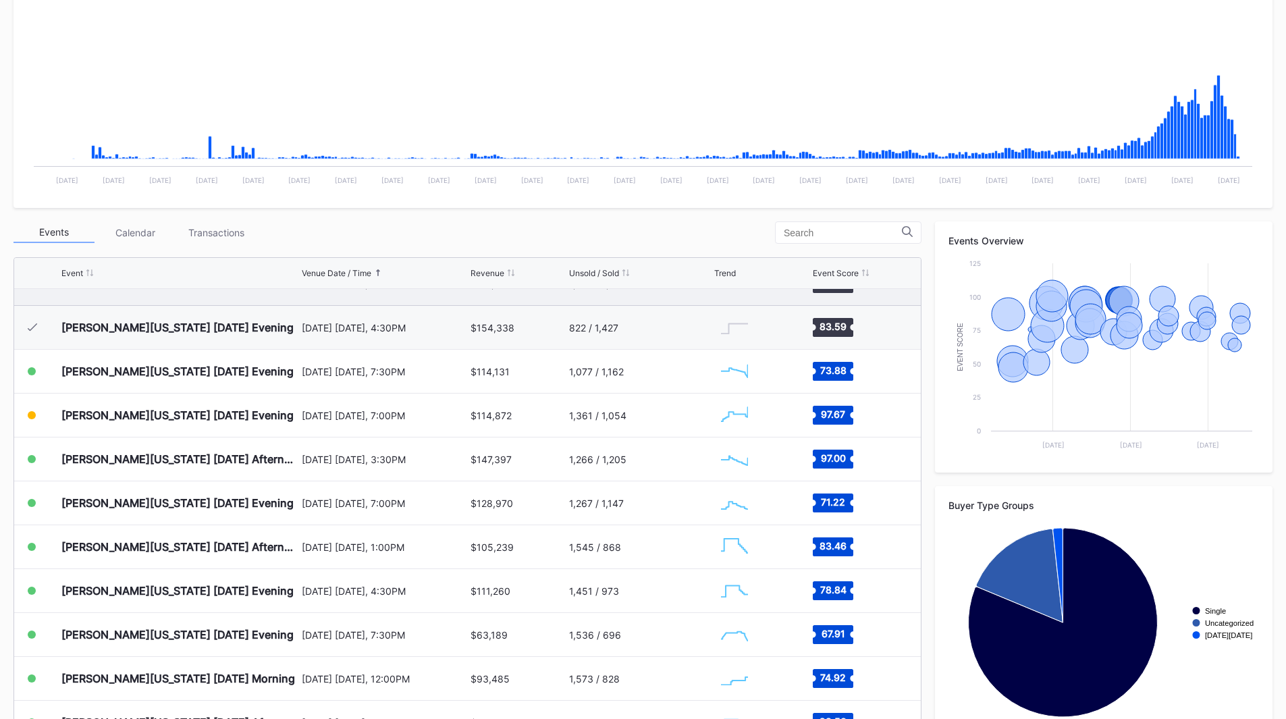
scroll to position [611, 0]
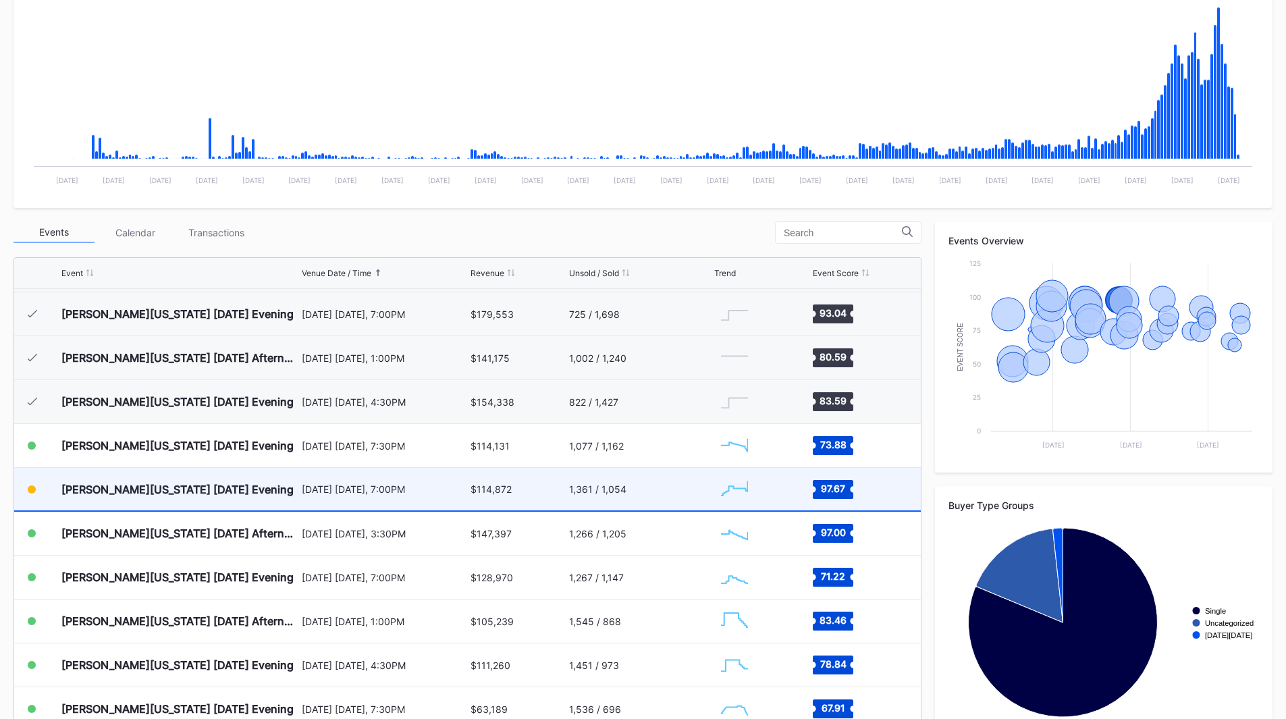
click at [667, 497] on div "1,361 / 1,054" at bounding box center [640, 489] width 142 height 43
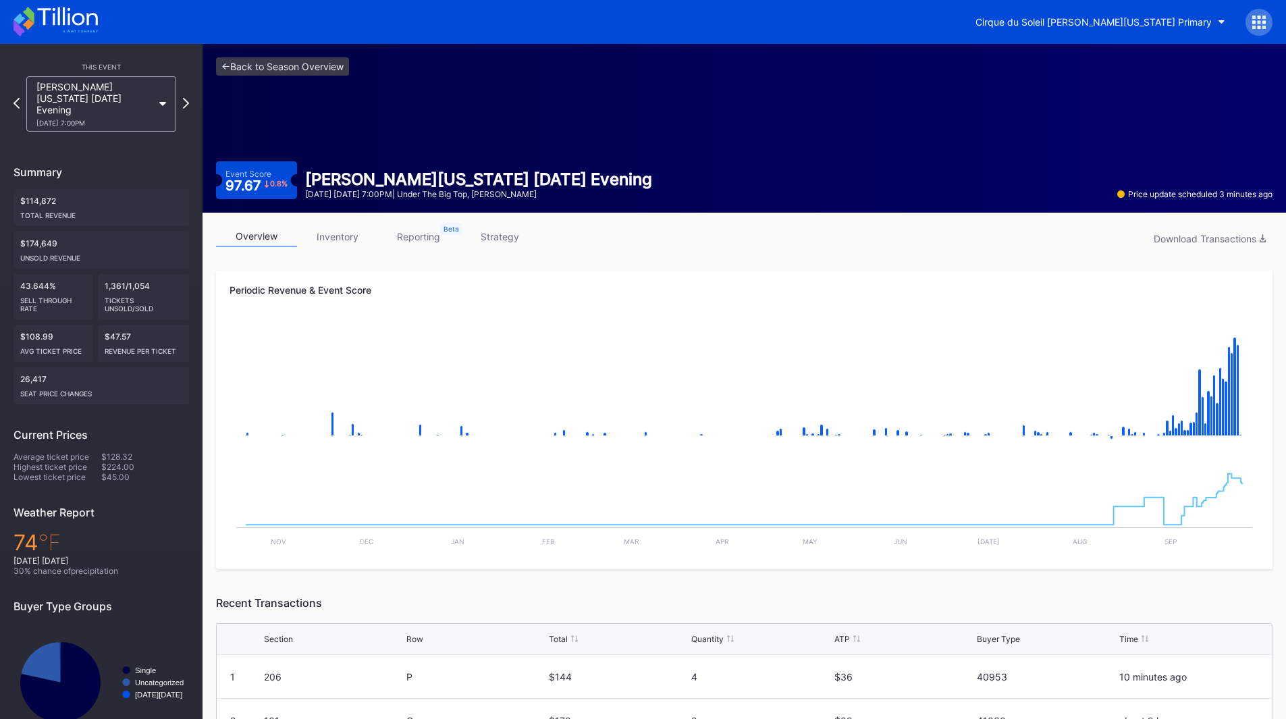
click at [494, 233] on link "strategy" at bounding box center [499, 236] width 81 height 21
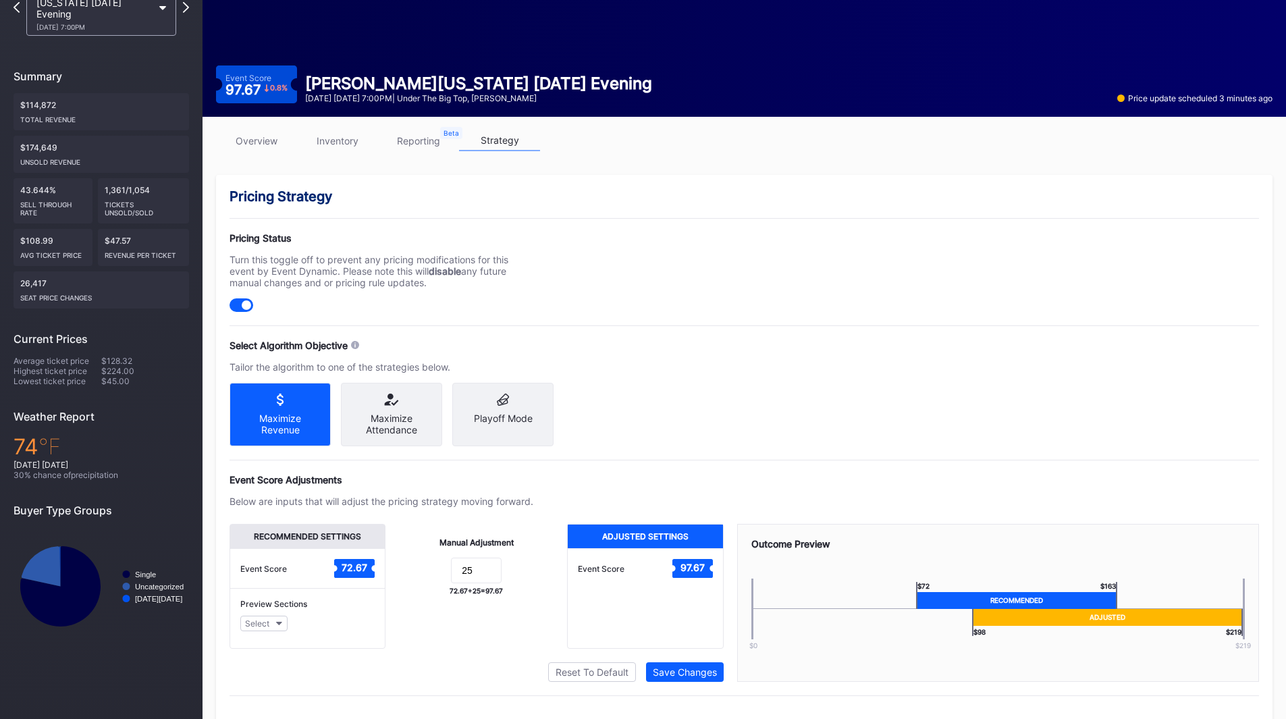
scroll to position [125, 0]
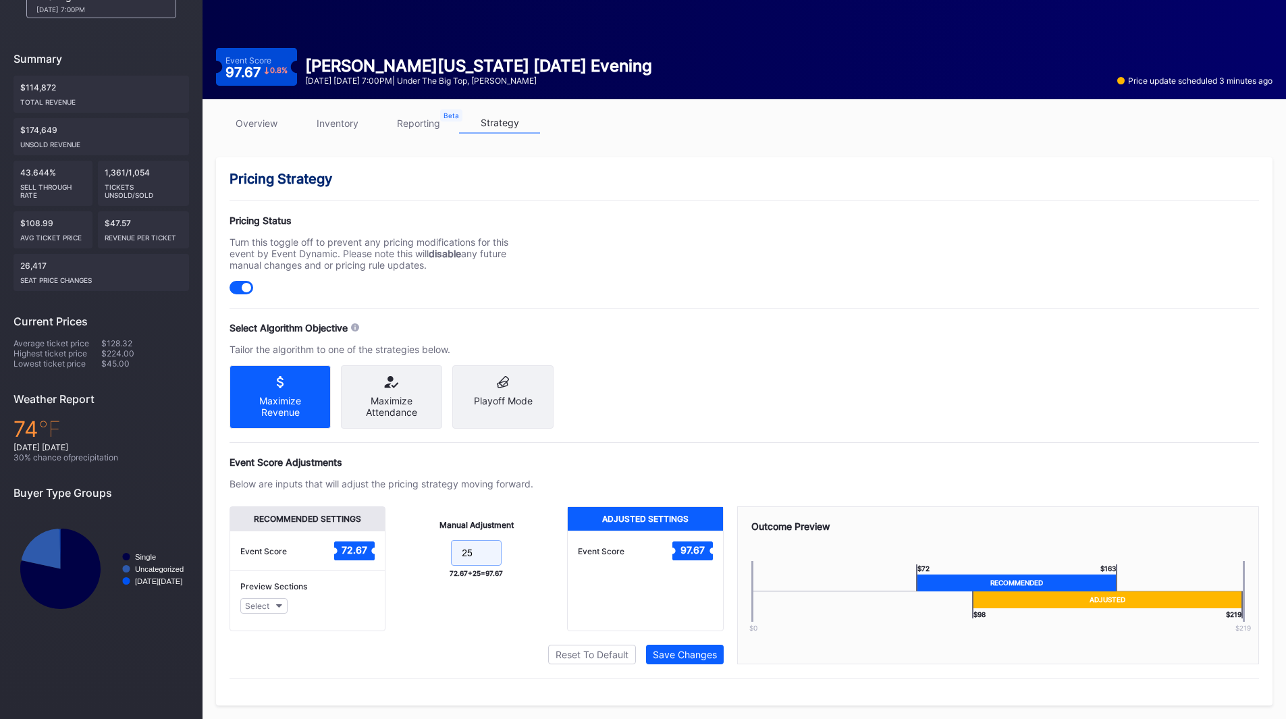
drag, startPoint x: 494, startPoint y: 555, endPoint x: 434, endPoint y: 544, distance: 61.1
click at [427, 549] on form "25" at bounding box center [476, 554] width 155 height 29
type input "2"
type input "15"
click at [671, 648] on button "Save Changes" at bounding box center [685, 655] width 78 height 20
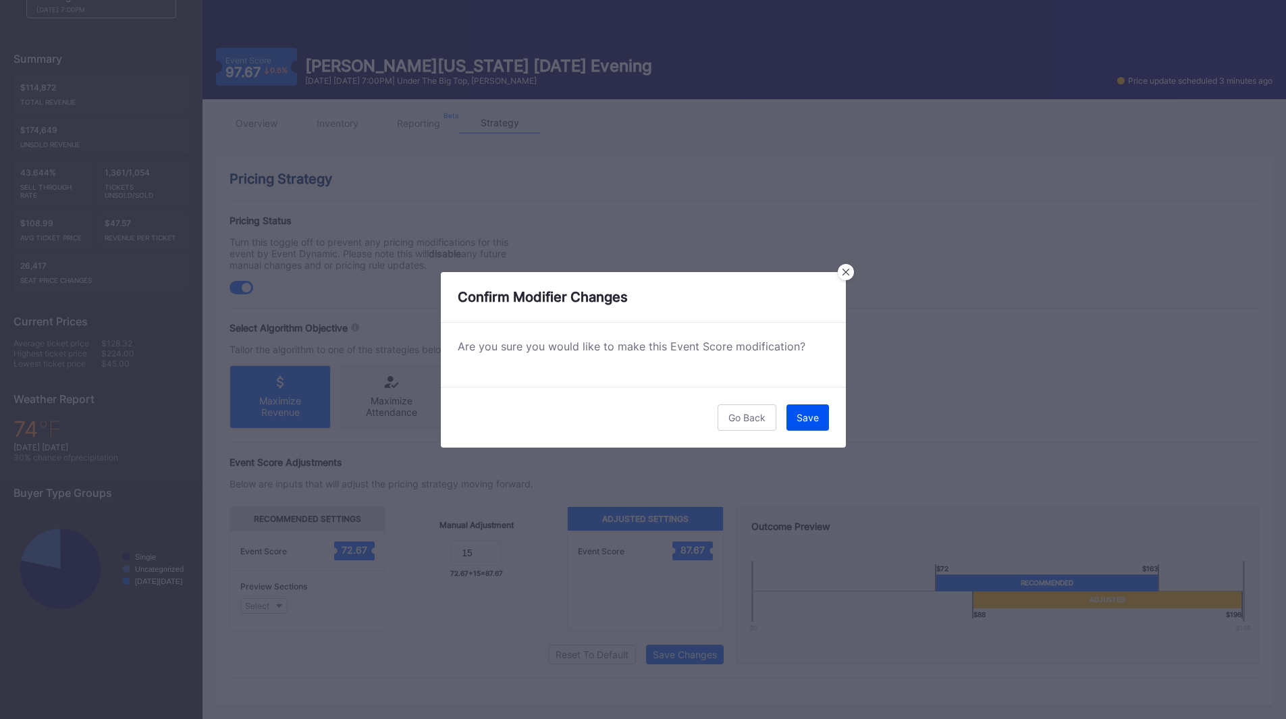
click at [809, 407] on button "Save" at bounding box center [808, 418] width 43 height 26
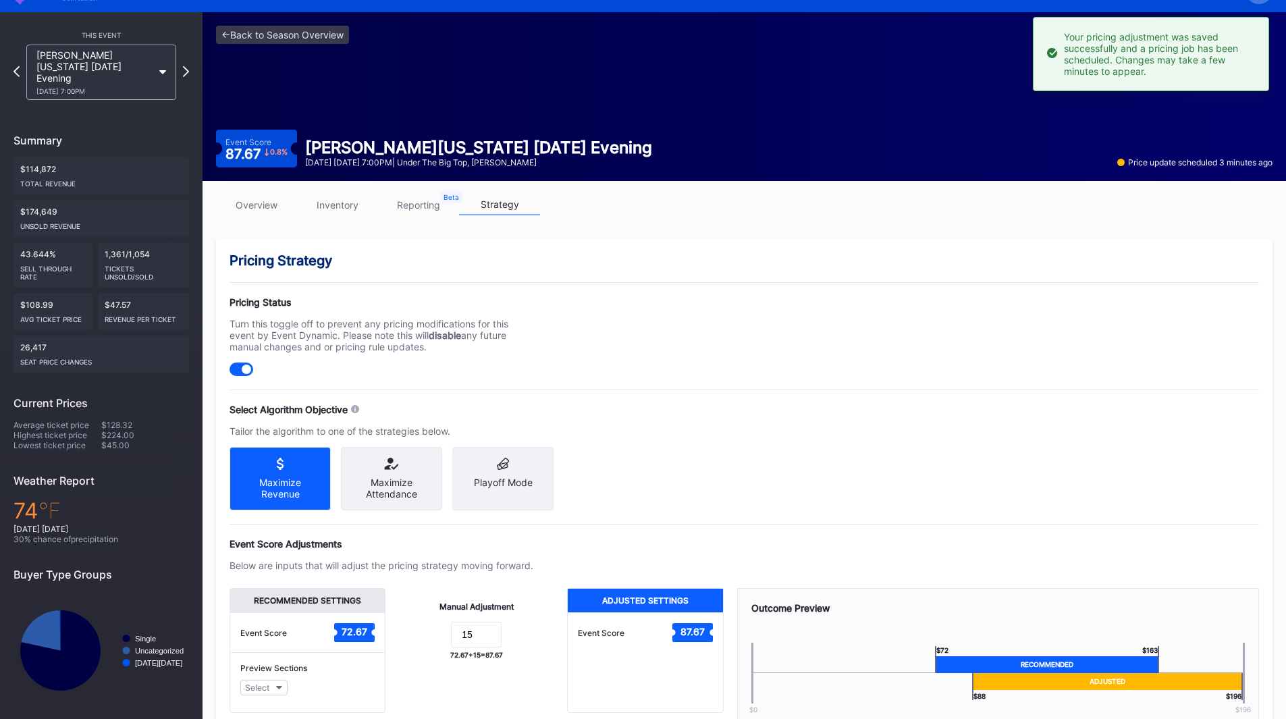
scroll to position [0, 0]
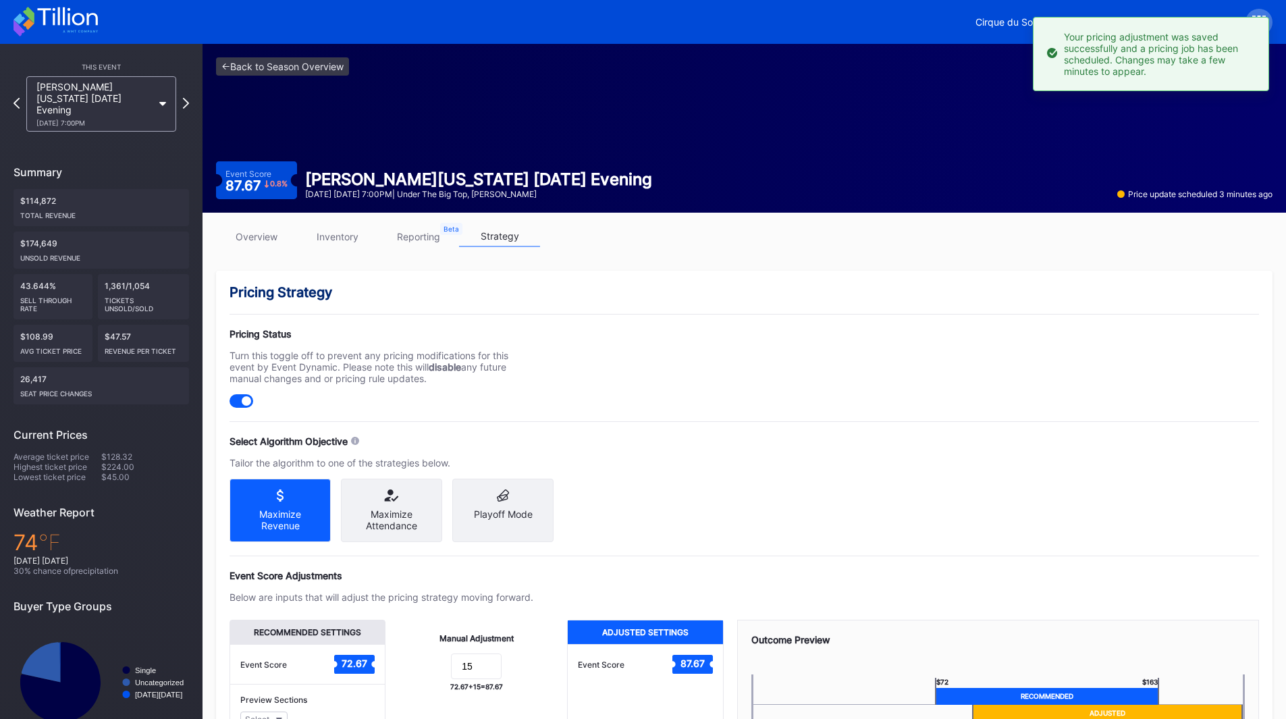
click at [55, 22] on icon at bounding box center [56, 22] width 84 height 30
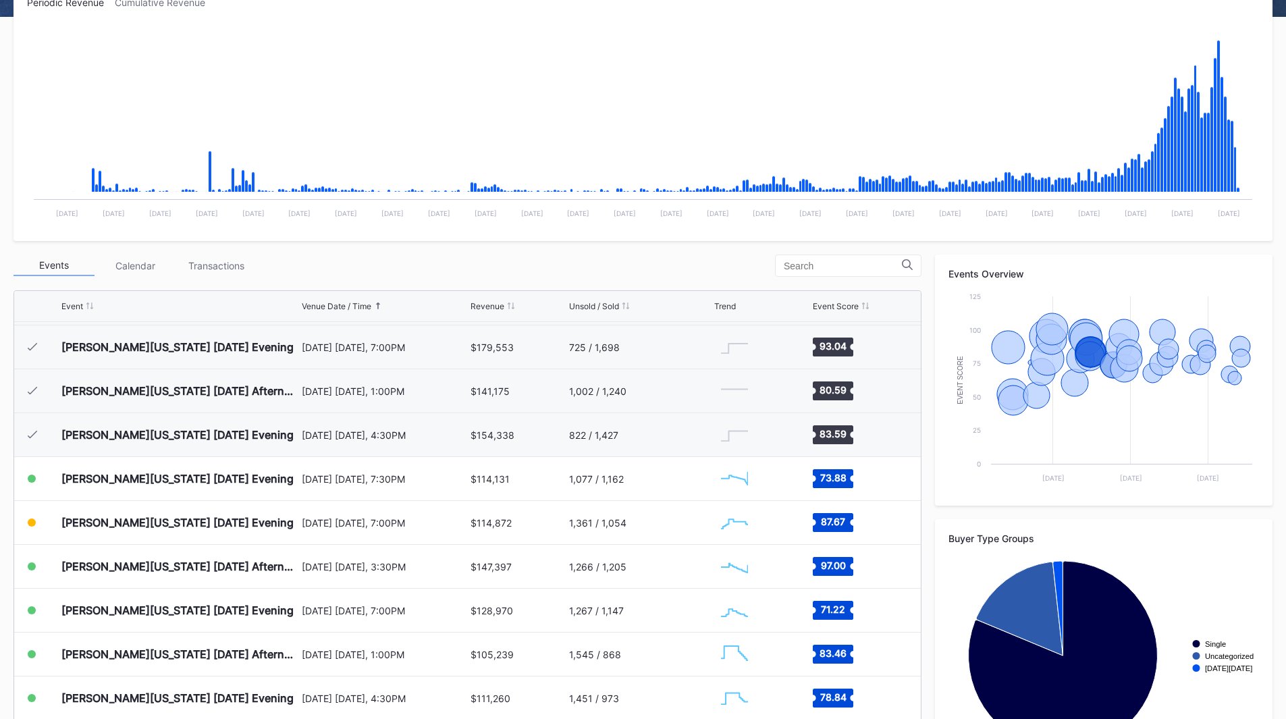
scroll to position [270, 0]
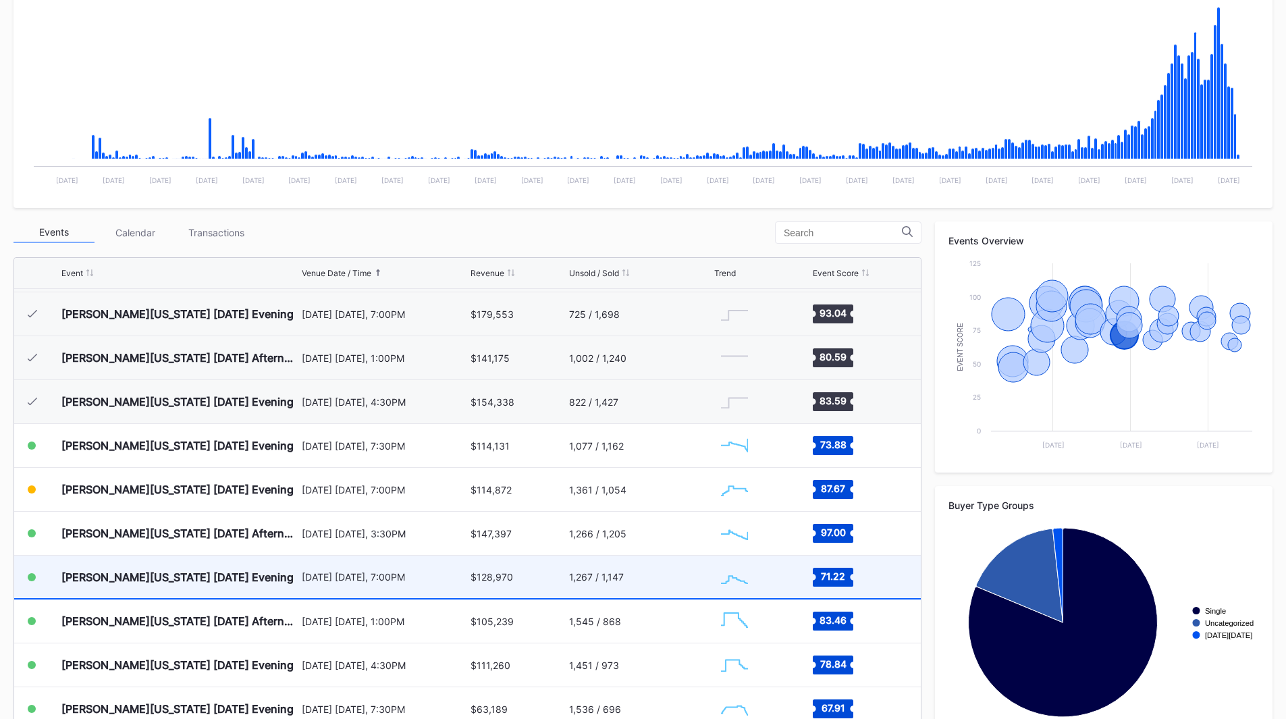
click at [653, 581] on div "1,267 / 1,147" at bounding box center [640, 577] width 142 height 43
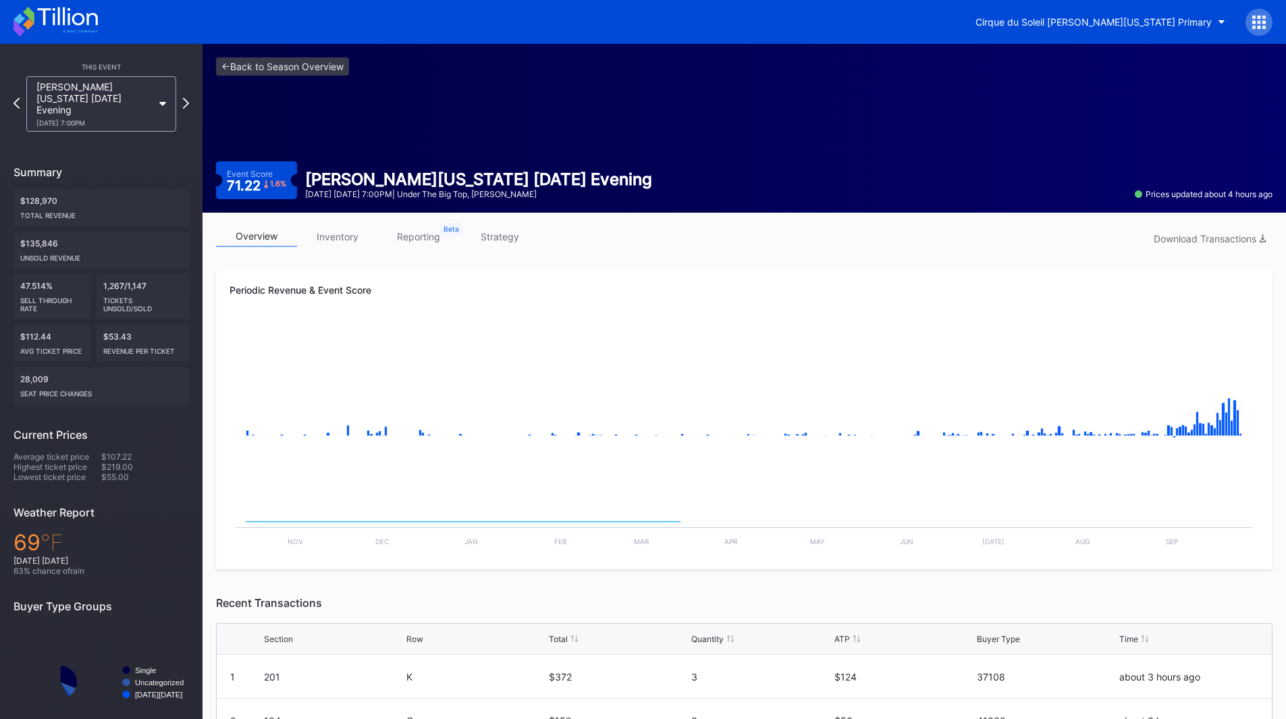
click at [502, 232] on link "strategy" at bounding box center [499, 236] width 81 height 21
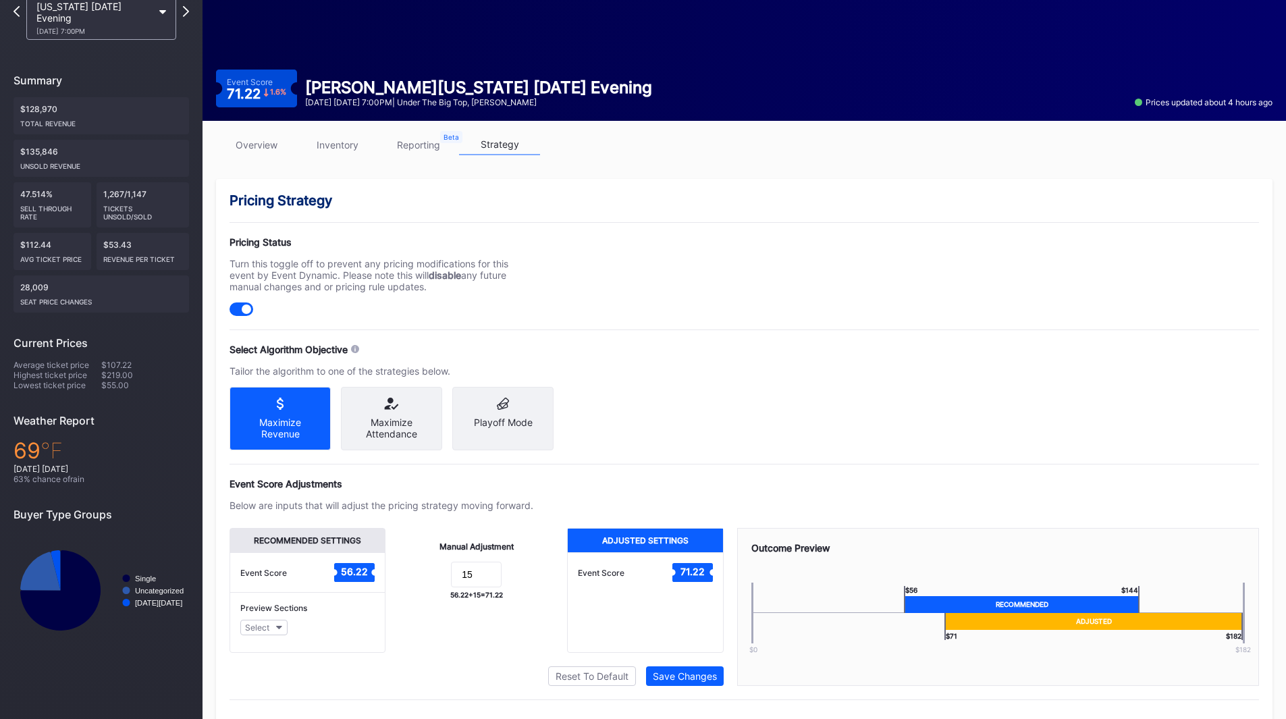
scroll to position [125, 0]
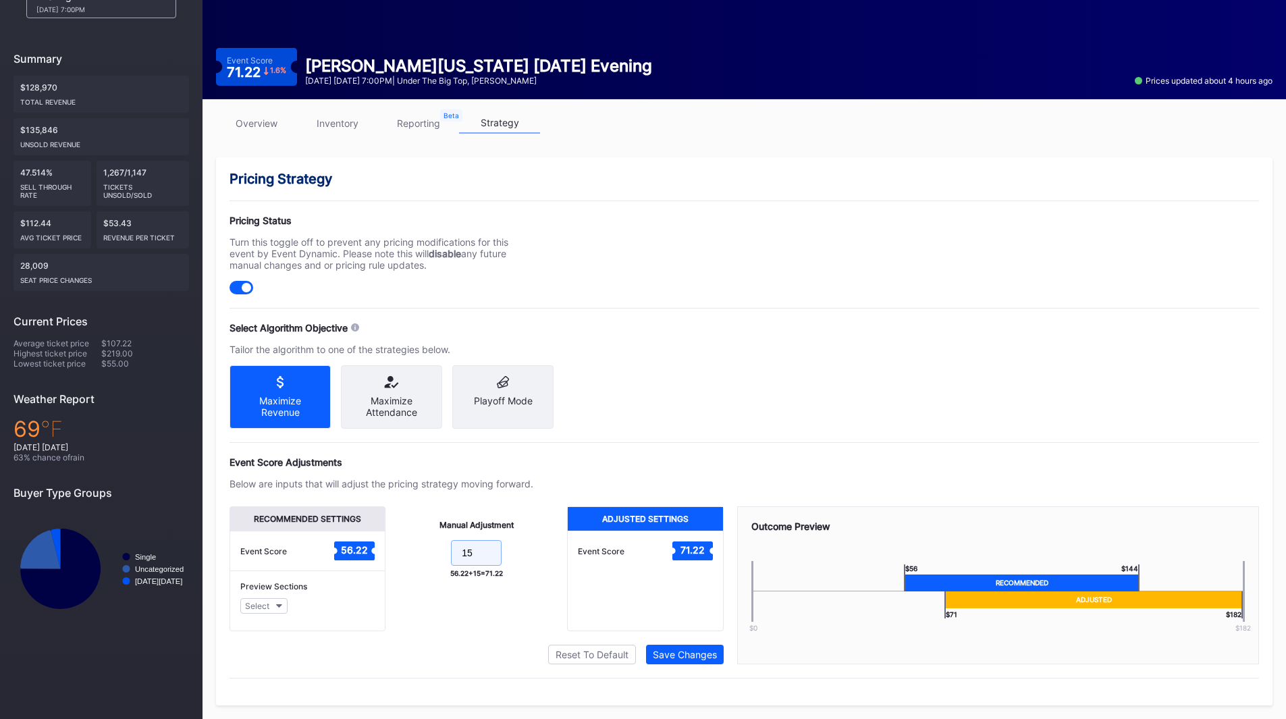
drag, startPoint x: 481, startPoint y: 556, endPoint x: 405, endPoint y: 556, distance: 76.3
click at [406, 556] on form "15" at bounding box center [476, 554] width 155 height 29
drag, startPoint x: 488, startPoint y: 550, endPoint x: 458, endPoint y: 550, distance: 29.7
click at [458, 550] on input "25" at bounding box center [476, 553] width 51 height 26
type input "35"
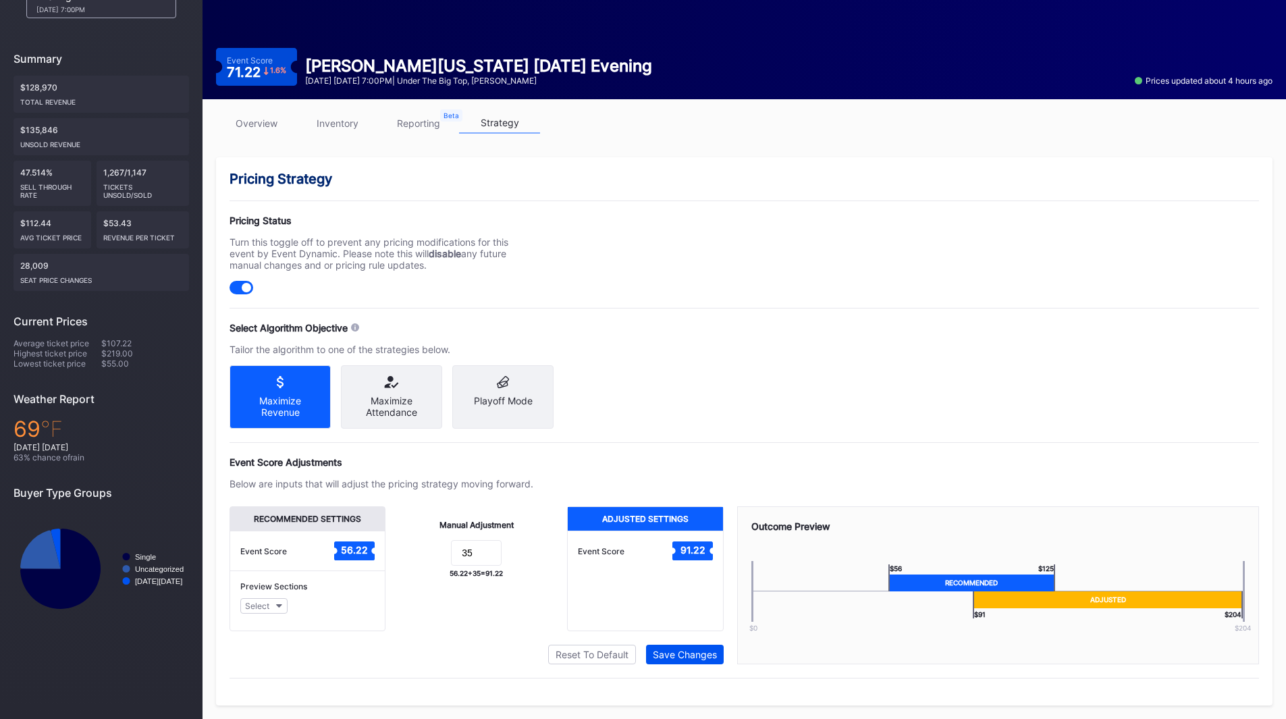
click at [693, 652] on div "Save Changes" at bounding box center [685, 654] width 64 height 11
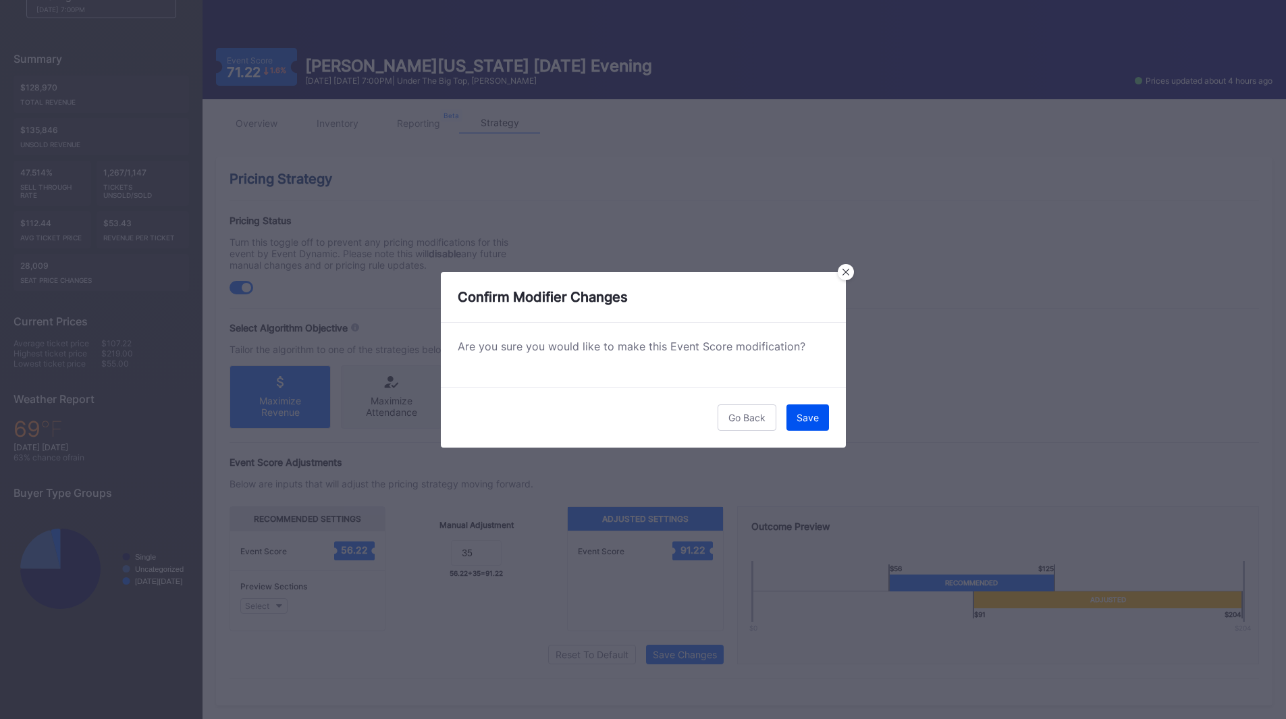
click at [808, 419] on div "Save" at bounding box center [808, 417] width 22 height 11
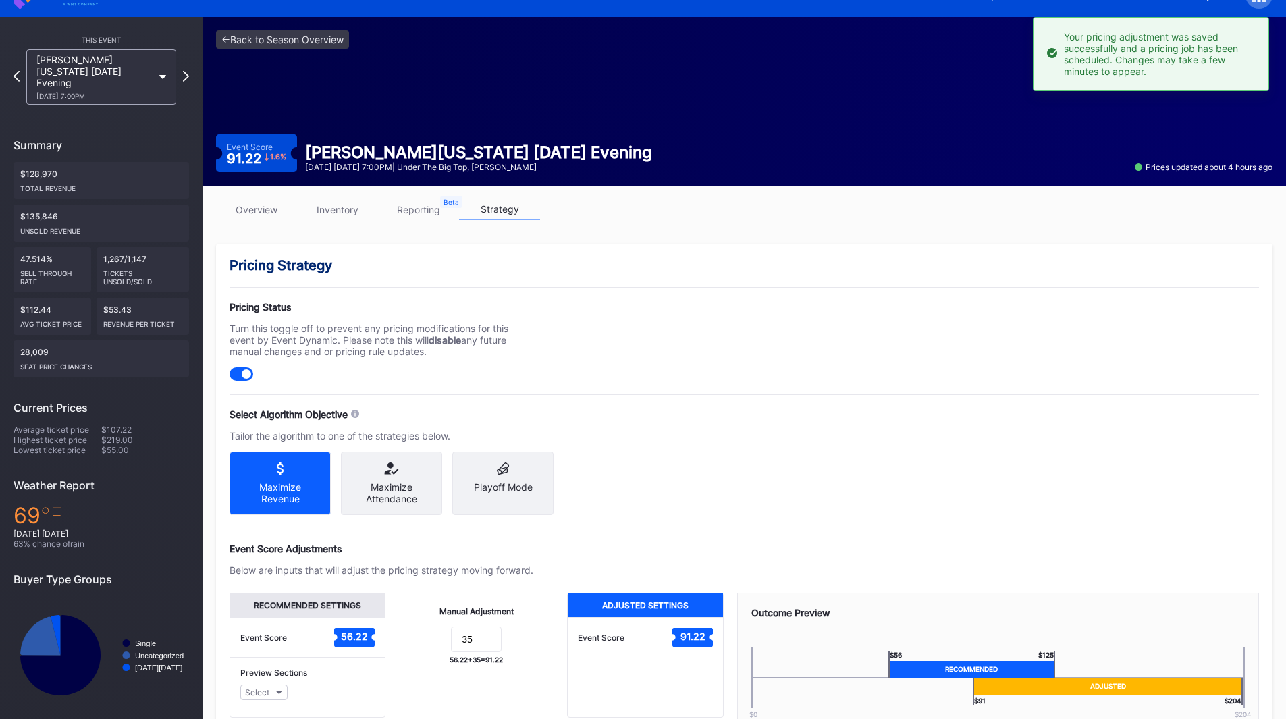
scroll to position [0, 0]
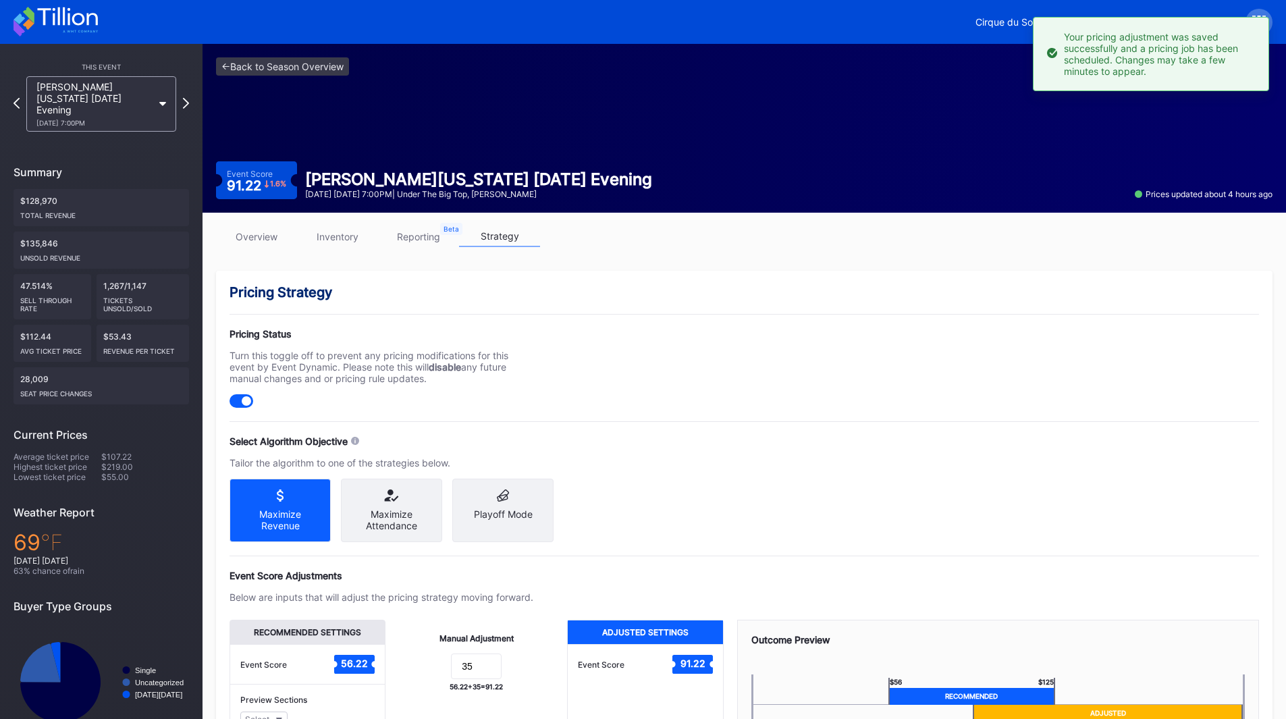
click at [66, 11] on icon at bounding box center [56, 22] width 84 height 30
